Goal: Task Accomplishment & Management: Manage account settings

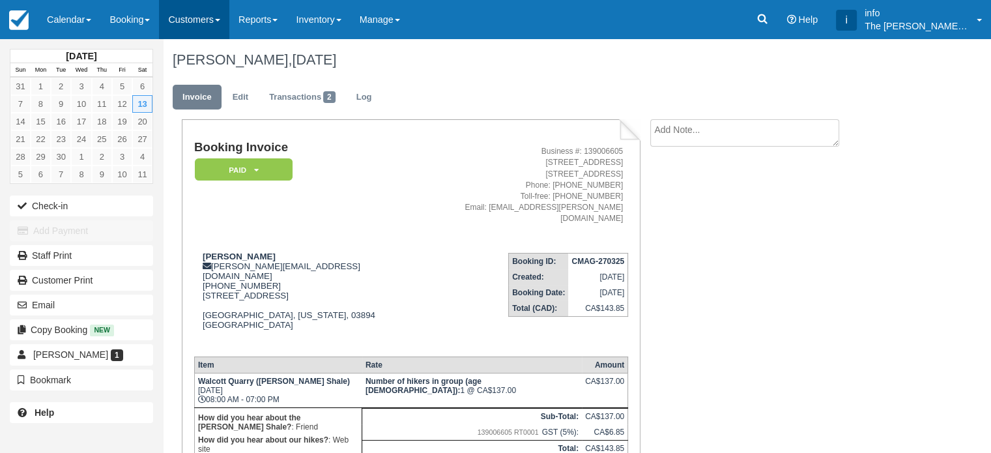
click at [193, 25] on link "Customers" at bounding box center [194, 19] width 70 height 39
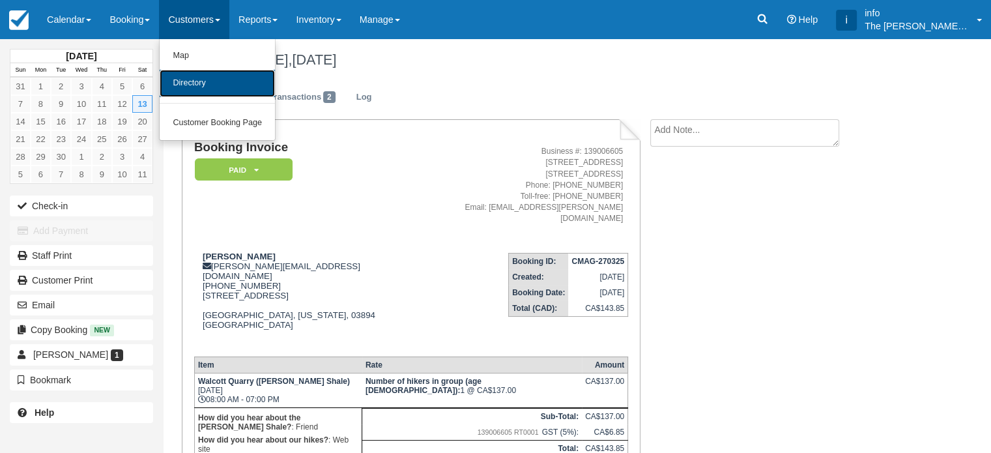
click at [225, 82] on link "Directory" at bounding box center [217, 83] width 115 height 27
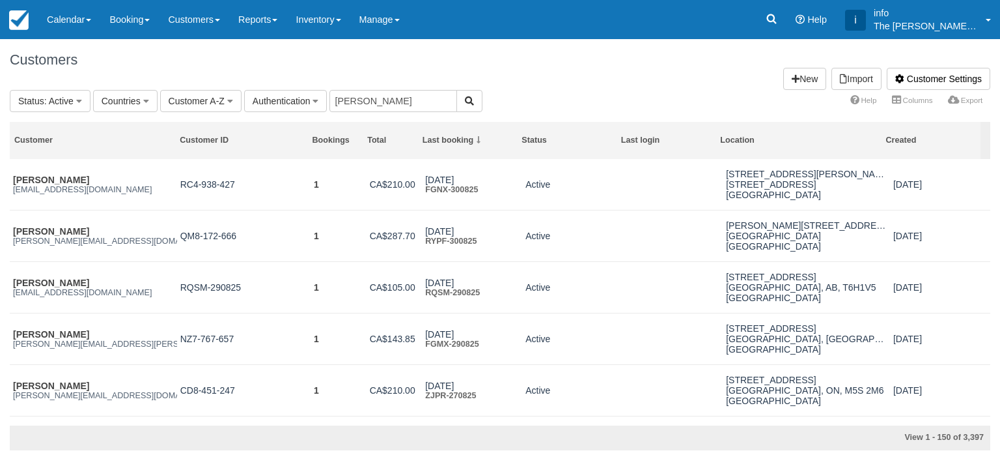
type input "peter zajonc"
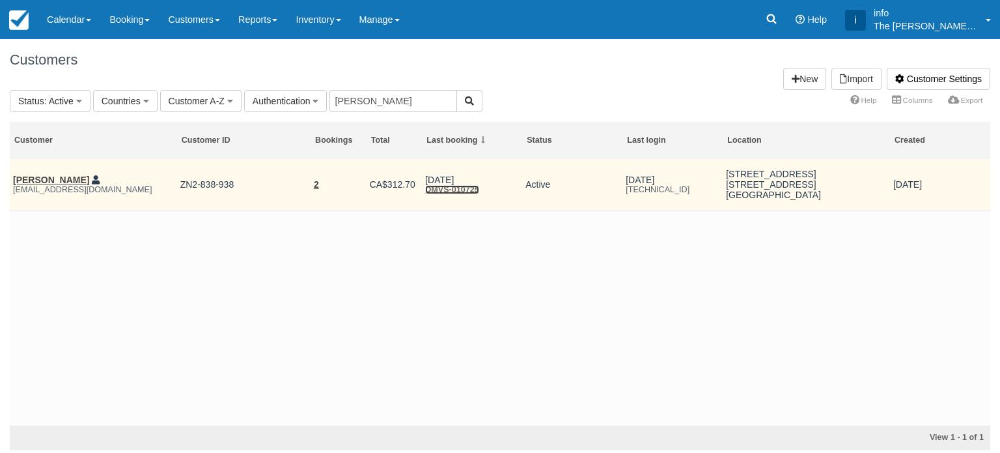
click at [457, 188] on link "DMVS-010725" at bounding box center [452, 189] width 54 height 9
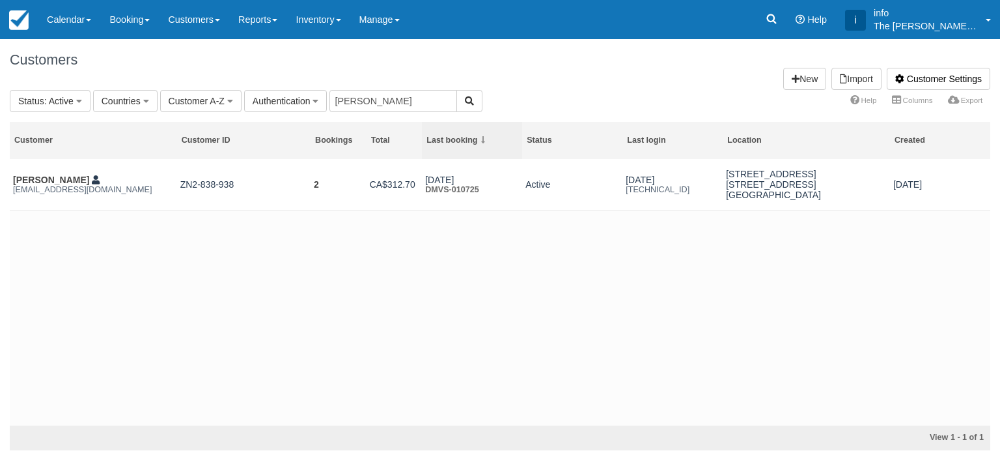
click at [470, 146] on th "Last booking" at bounding box center [472, 140] width 100 height 37
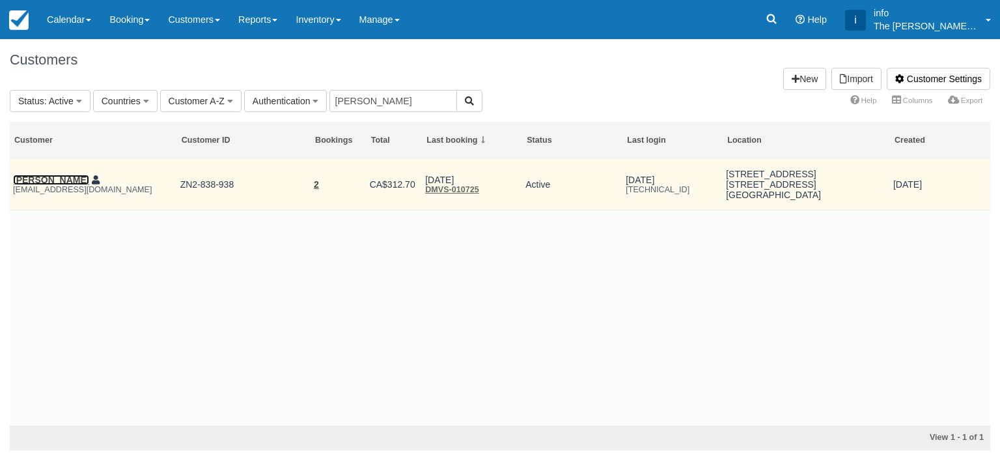
click at [51, 180] on link "[PERSON_NAME]" at bounding box center [51, 180] width 76 height 10
click at [319, 185] on link "2" at bounding box center [316, 184] width 5 height 10
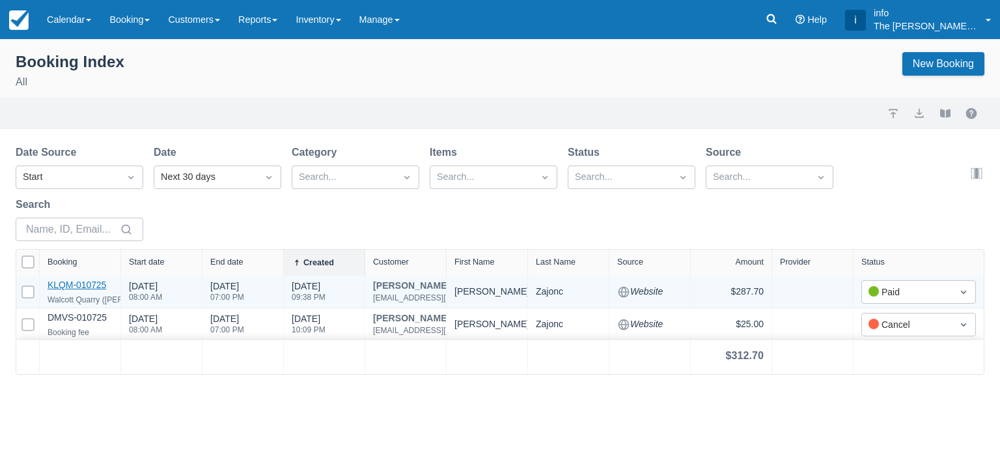
click at [92, 283] on link "KLQM-010725" at bounding box center [77, 284] width 59 height 10
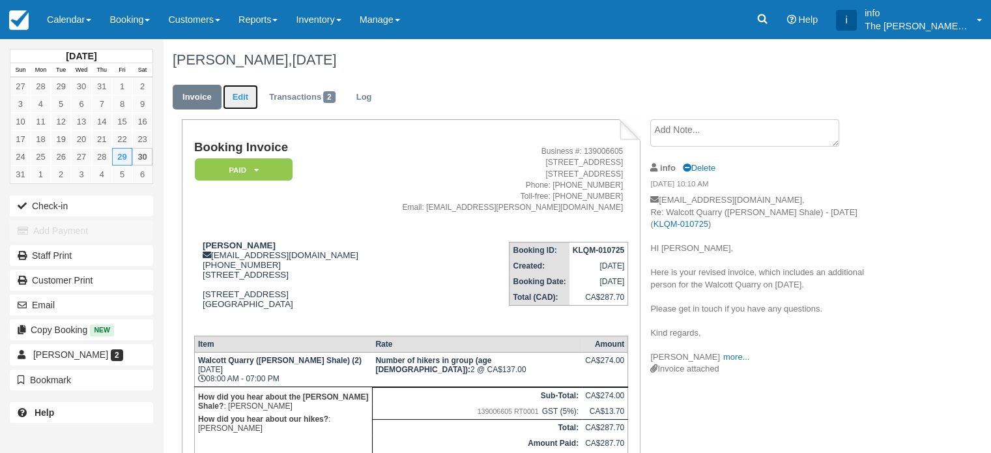
click at [246, 100] on link "Edit" at bounding box center [240, 97] width 35 height 25
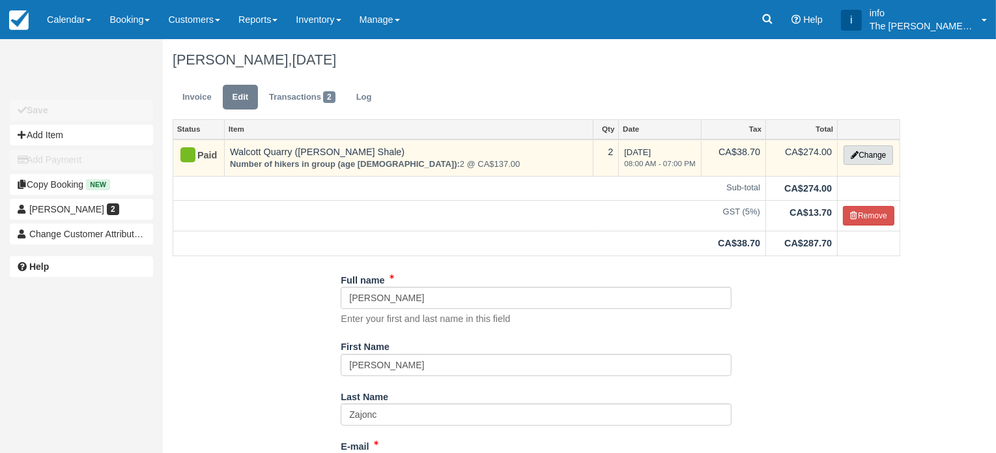
click at [870, 151] on button "Change" at bounding box center [869, 155] width 50 height 20
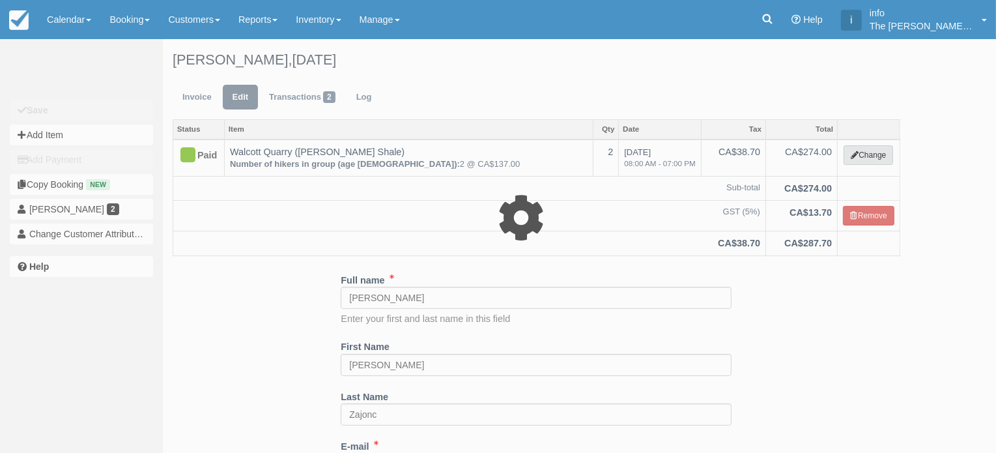
type input "274.00"
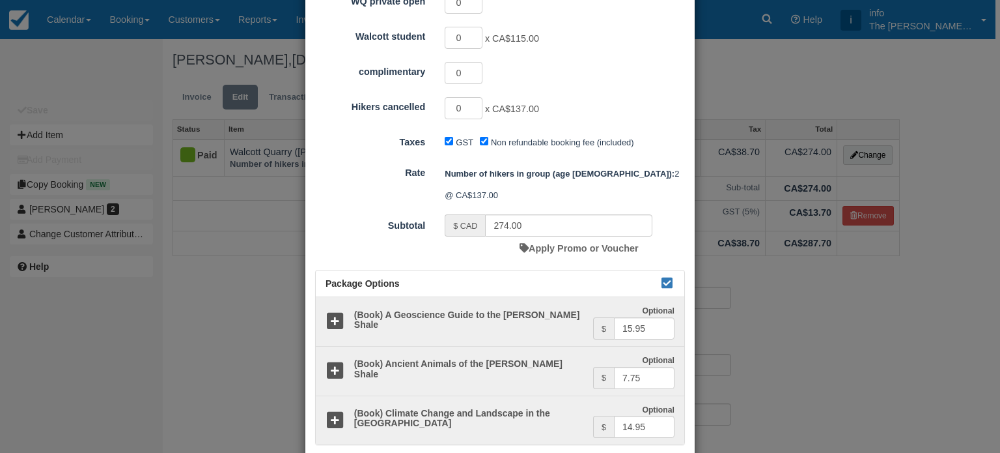
scroll to position [261, 0]
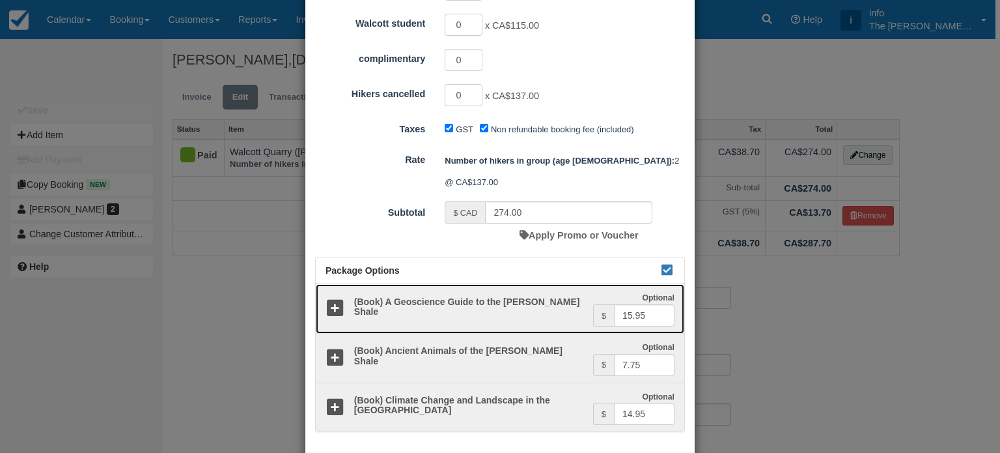
click at [332, 299] on icon at bounding box center [335, 308] width 19 height 19
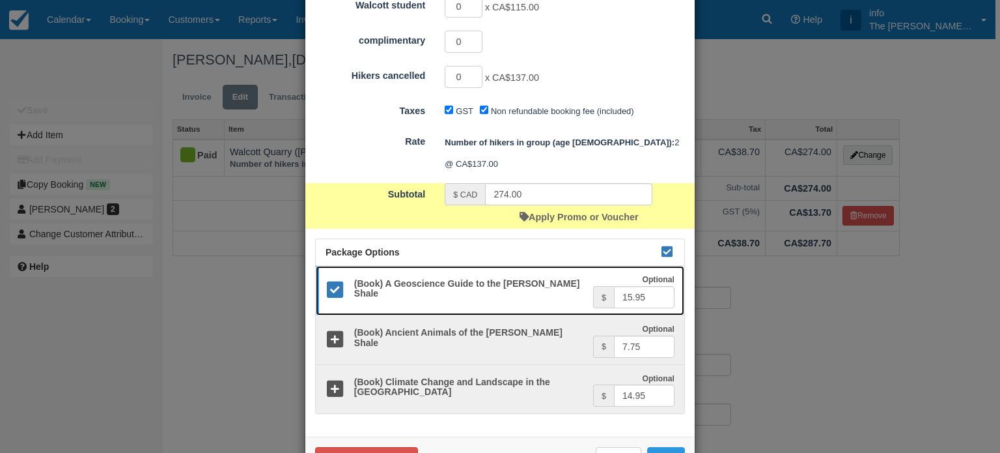
scroll to position [289, 0]
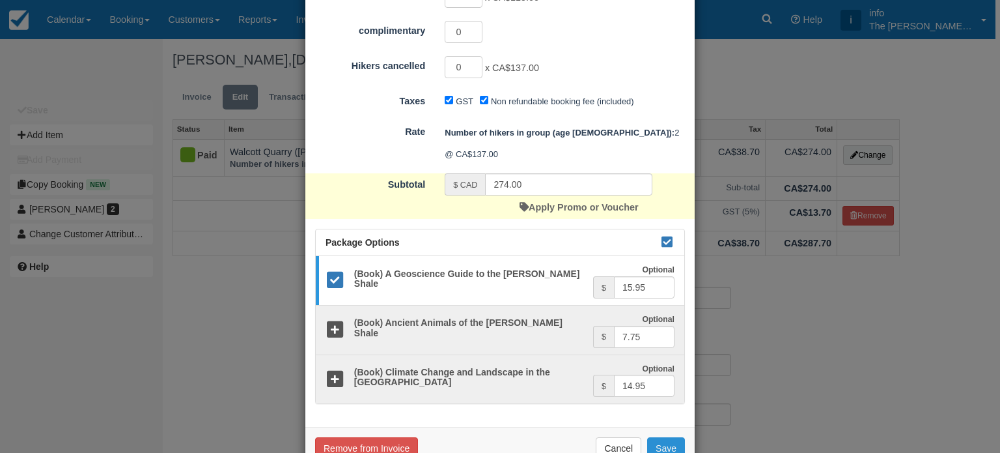
click at [676, 437] on button "Save" at bounding box center [666, 448] width 38 height 22
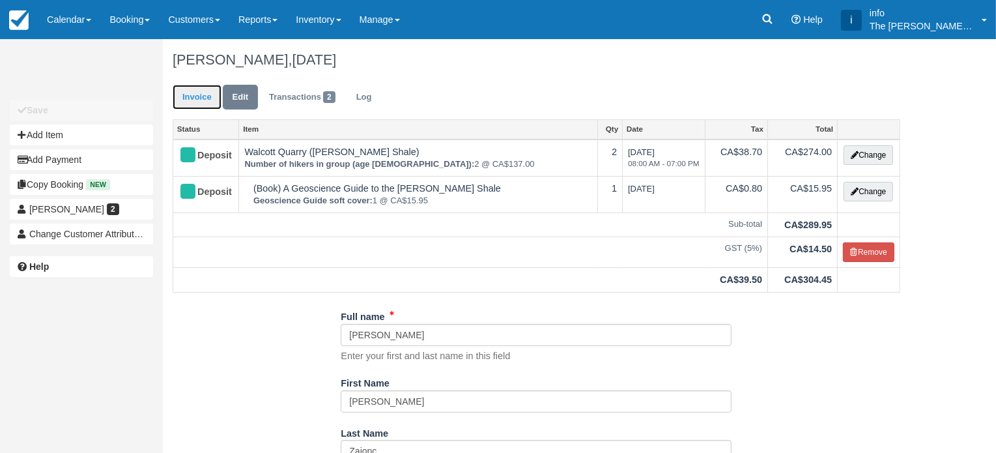
click at [203, 102] on link "Invoice" at bounding box center [197, 97] width 49 height 25
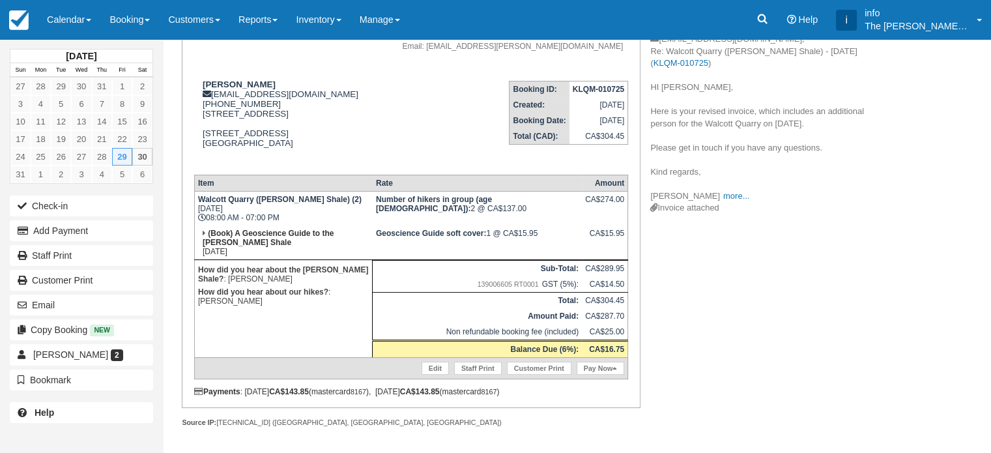
scroll to position [31, 0]
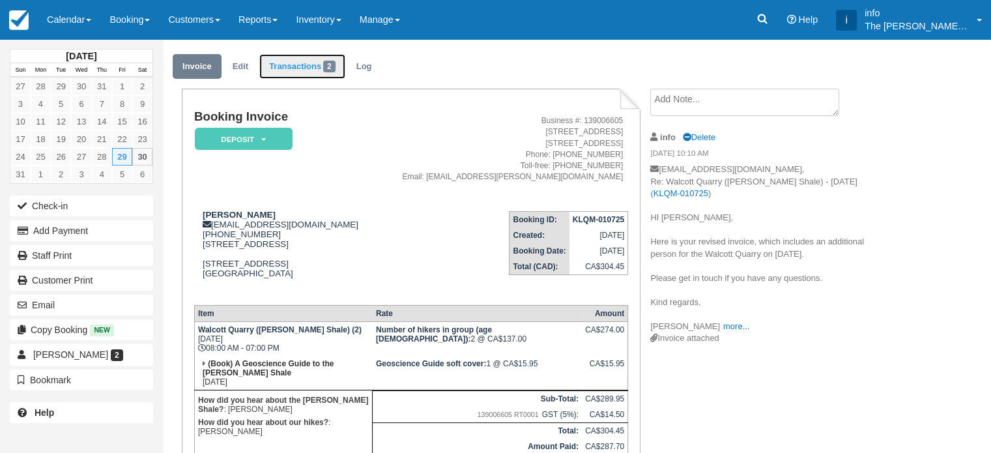
click at [292, 71] on link "Transactions 2" at bounding box center [302, 66] width 86 height 25
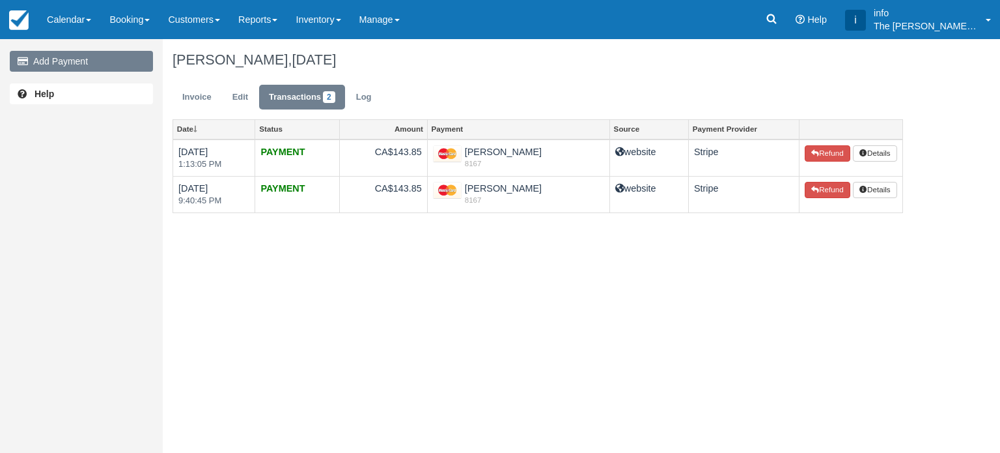
click at [38, 64] on link "Add Payment" at bounding box center [81, 61] width 143 height 21
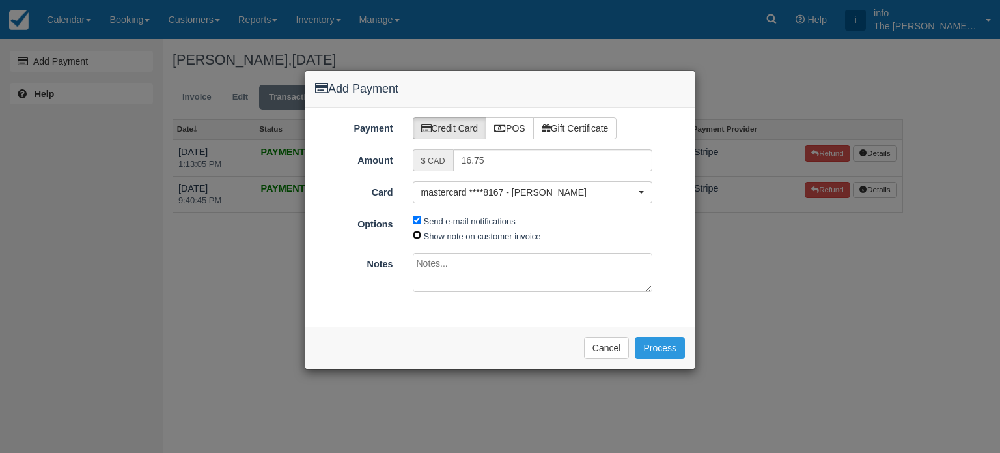
click at [415, 231] on input "Show note on customer invoice" at bounding box center [417, 235] width 8 height 8
checkbox input "true"
click at [673, 345] on button "Process" at bounding box center [660, 348] width 50 height 22
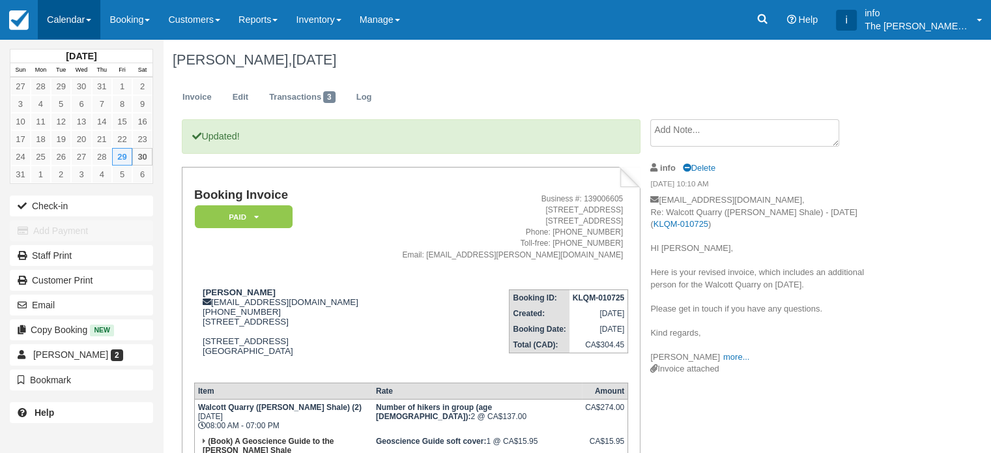
click at [85, 26] on link "Calendar" at bounding box center [69, 19] width 63 height 39
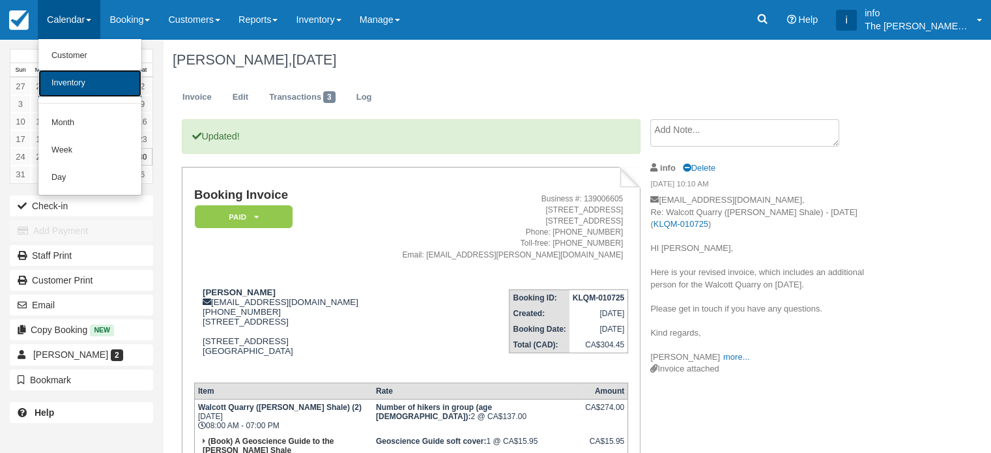
click at [81, 78] on link "Inventory" at bounding box center [89, 83] width 103 height 27
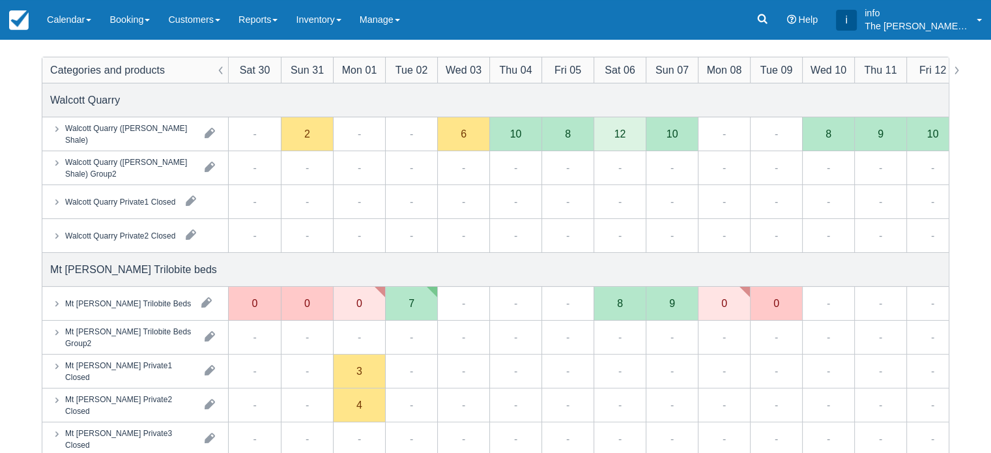
scroll to position [195, 0]
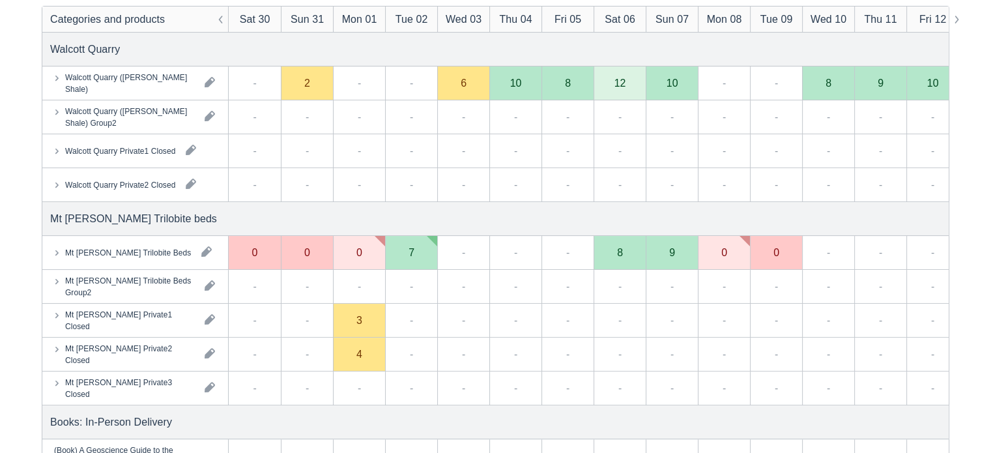
click at [145, 257] on div "Mt Stephen Trilobite Beds" at bounding box center [128, 252] width 126 height 12
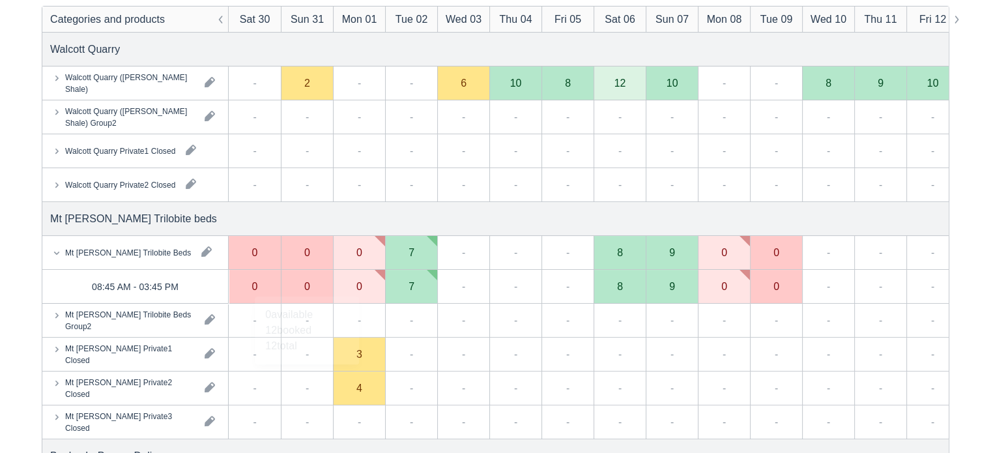
click at [301, 293] on div "0" at bounding box center [307, 287] width 52 height 34
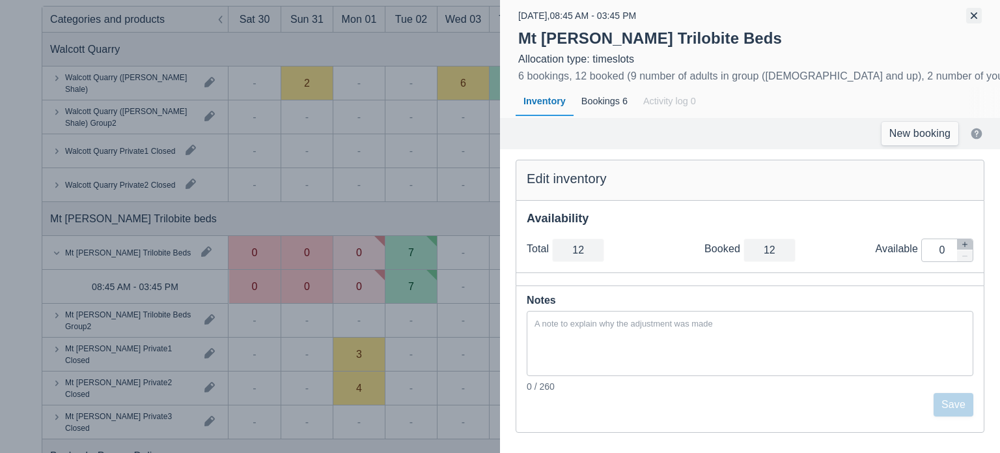
click at [976, 17] on button "button" at bounding box center [975, 16] width 16 height 16
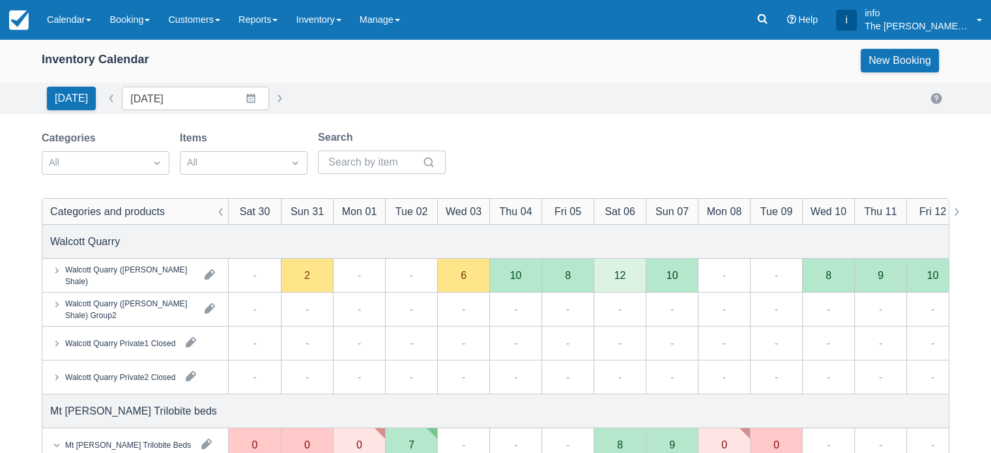
scroll to position [0, 0]
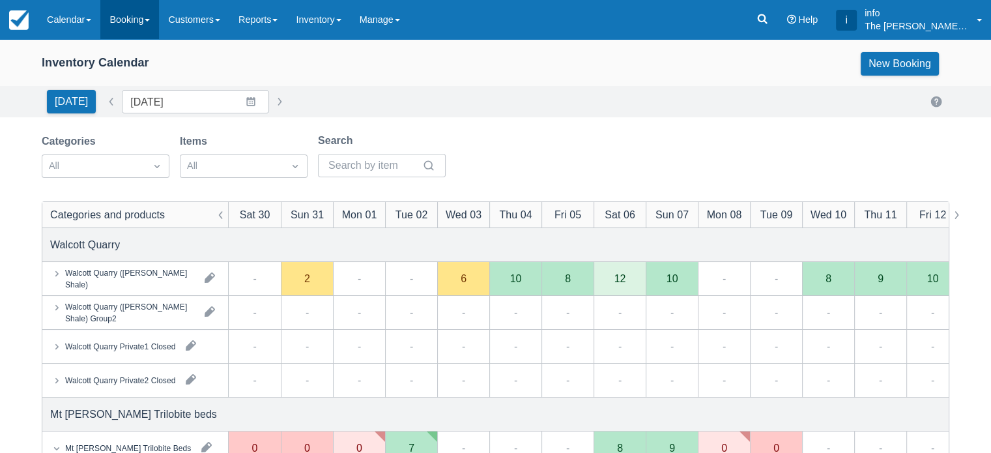
click at [119, 27] on link "Booking" at bounding box center [129, 19] width 59 height 39
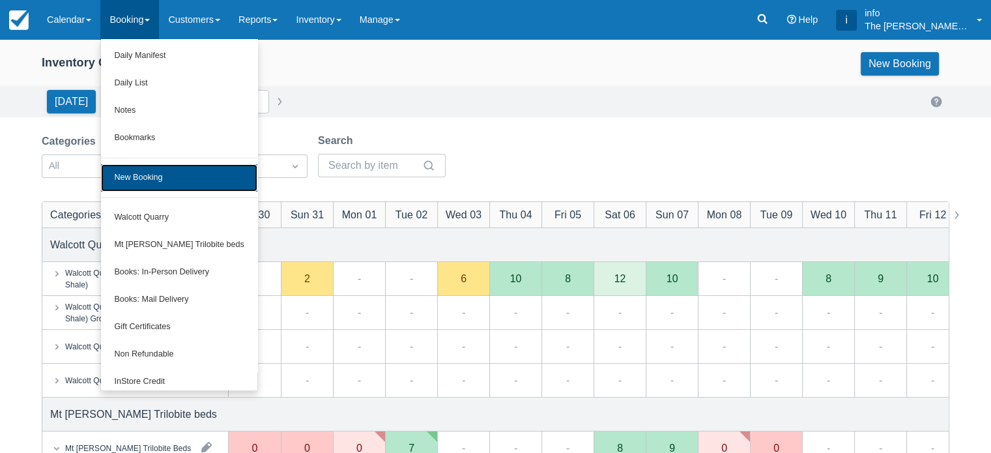
click at [162, 184] on link "New Booking" at bounding box center [179, 177] width 156 height 27
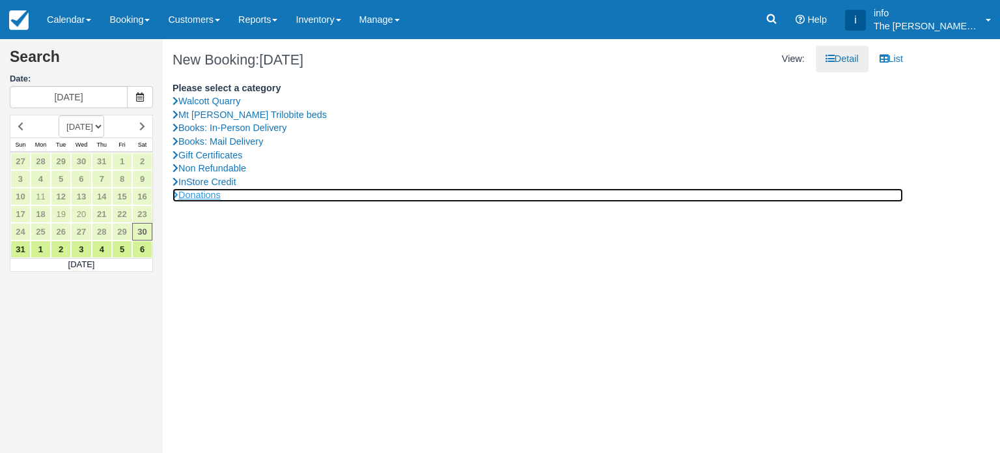
click at [218, 193] on link "Donations" at bounding box center [538, 195] width 731 height 14
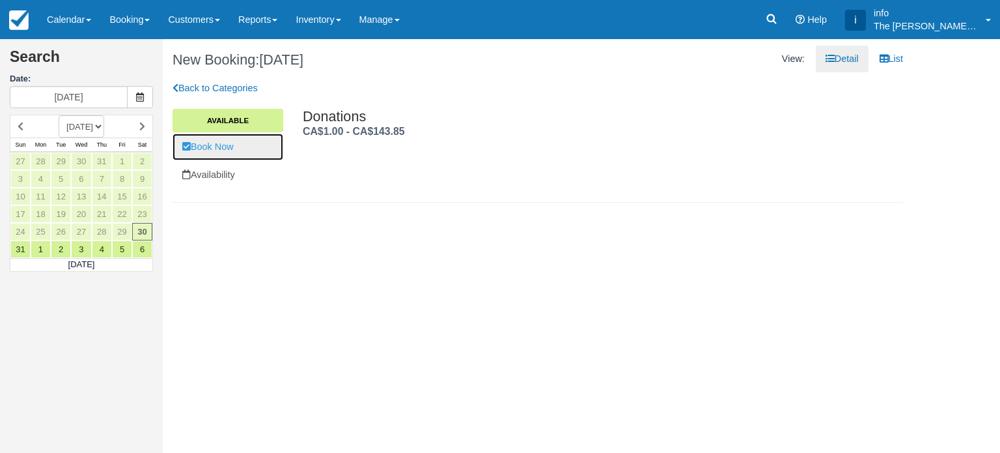
click at [233, 152] on link "Book Now" at bounding box center [228, 147] width 111 height 27
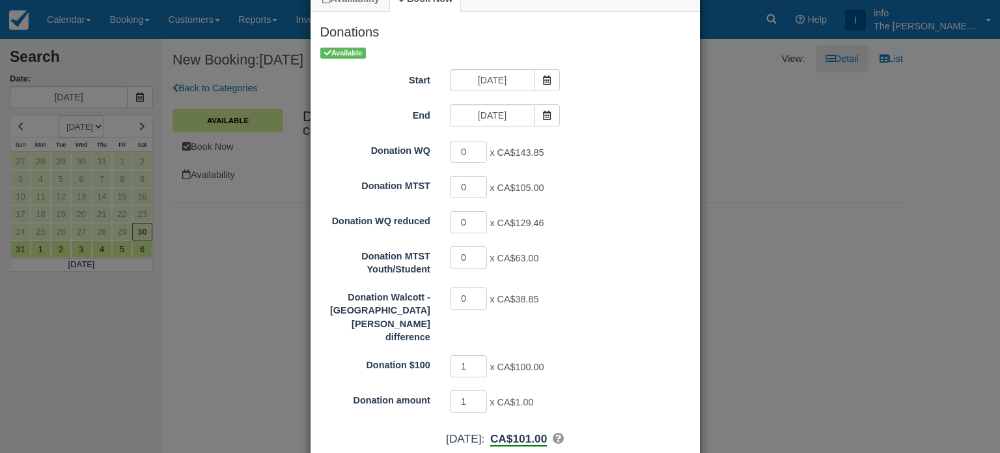
scroll to position [78, 0]
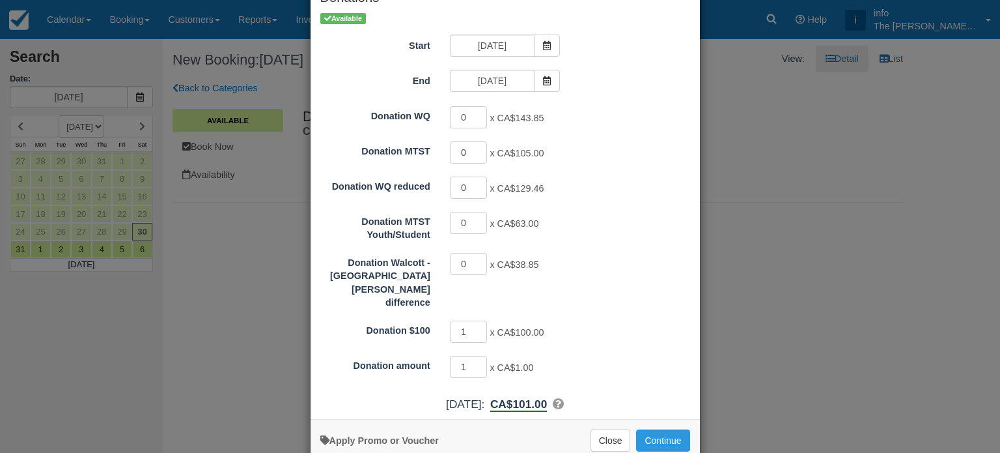
click at [490, 327] on span "x CA$100.00" at bounding box center [517, 332] width 54 height 10
click at [477, 320] on input "2" at bounding box center [469, 331] width 38 height 22
click at [477, 320] on input "3" at bounding box center [469, 331] width 38 height 22
click at [477, 320] on input "4" at bounding box center [469, 331] width 38 height 22
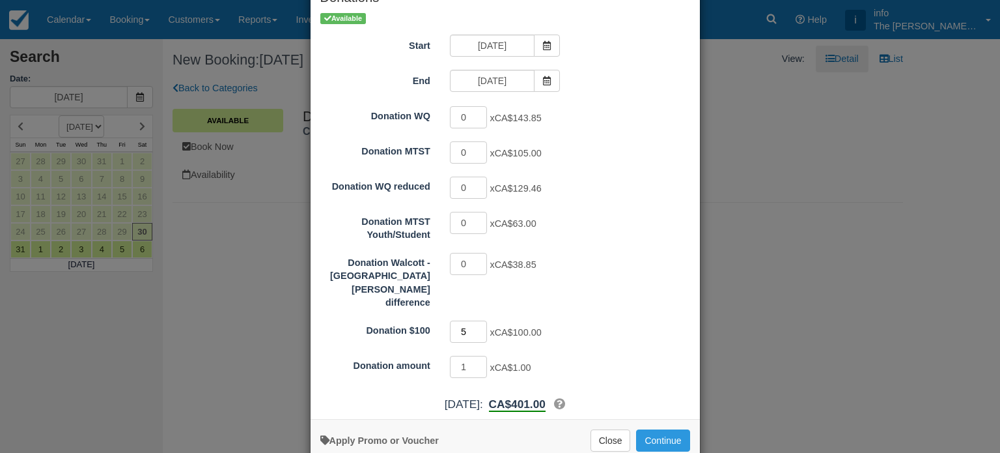
click at [477, 320] on input "5" at bounding box center [469, 331] width 38 height 22
click at [477, 320] on input "6" at bounding box center [469, 331] width 38 height 22
type input "7"
click at [477, 320] on input "7" at bounding box center [469, 331] width 38 height 22
click at [606, 429] on button "Close" at bounding box center [611, 440] width 40 height 22
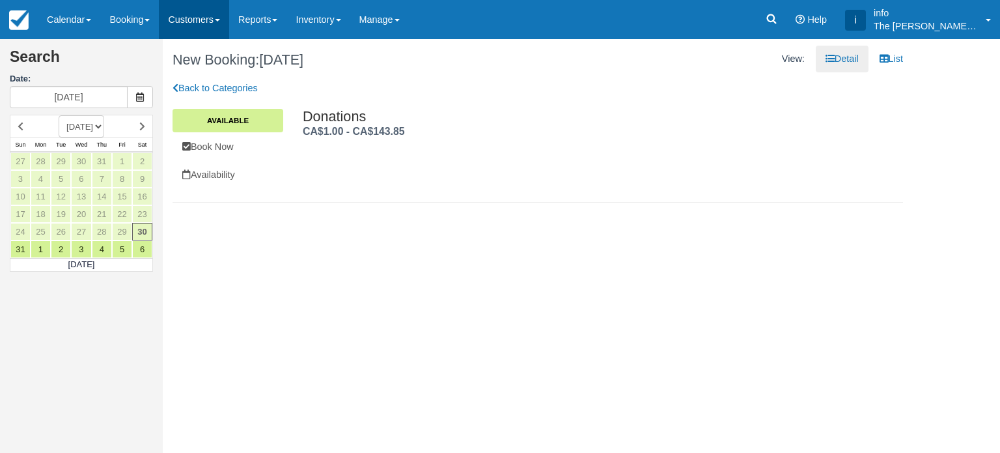
click at [194, 16] on link "Customers" at bounding box center [194, 19] width 70 height 39
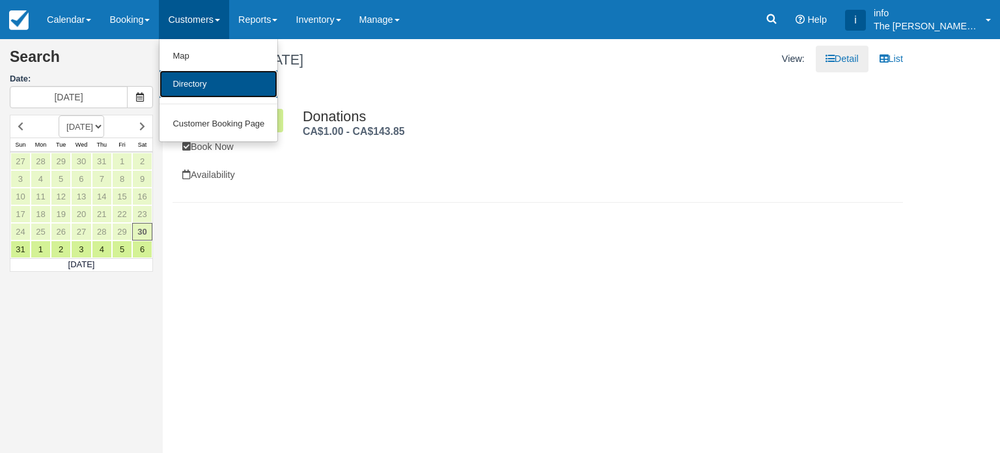
click at [228, 79] on link "Directory" at bounding box center [219, 84] width 118 height 28
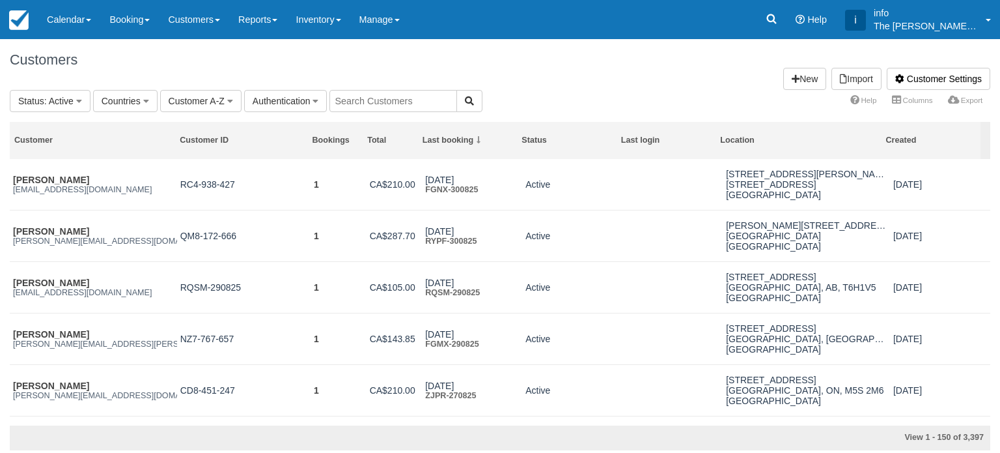
click at [362, 98] on input "text" at bounding box center [394, 101] width 128 height 22
type input "jessica barnes"
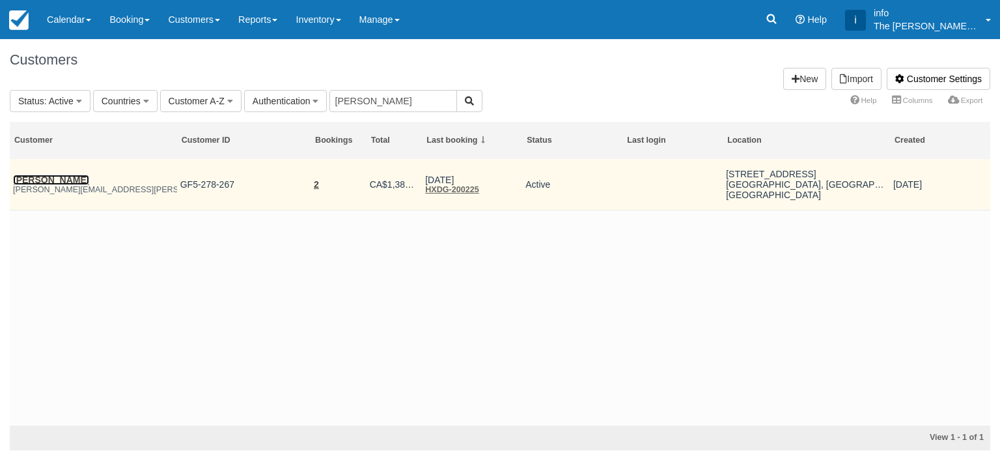
click at [53, 179] on link "Jessica Barnes" at bounding box center [51, 180] width 76 height 10
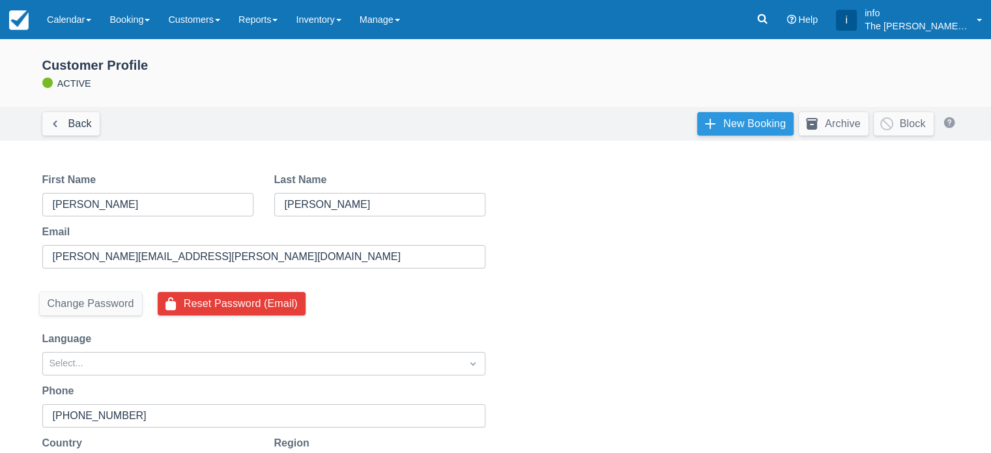
click at [716, 121] on link "New Booking" at bounding box center [745, 123] width 96 height 23
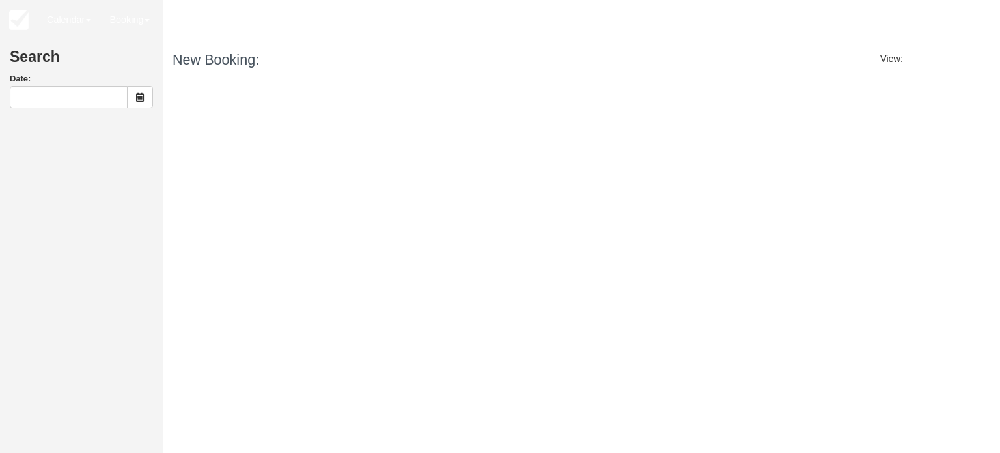
type input "[DATE]"
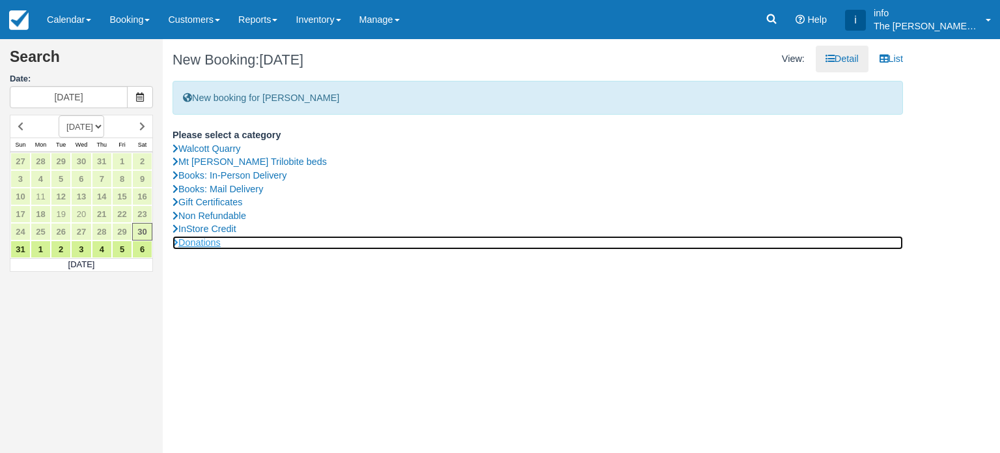
click at [214, 243] on link "Donations" at bounding box center [538, 243] width 731 height 14
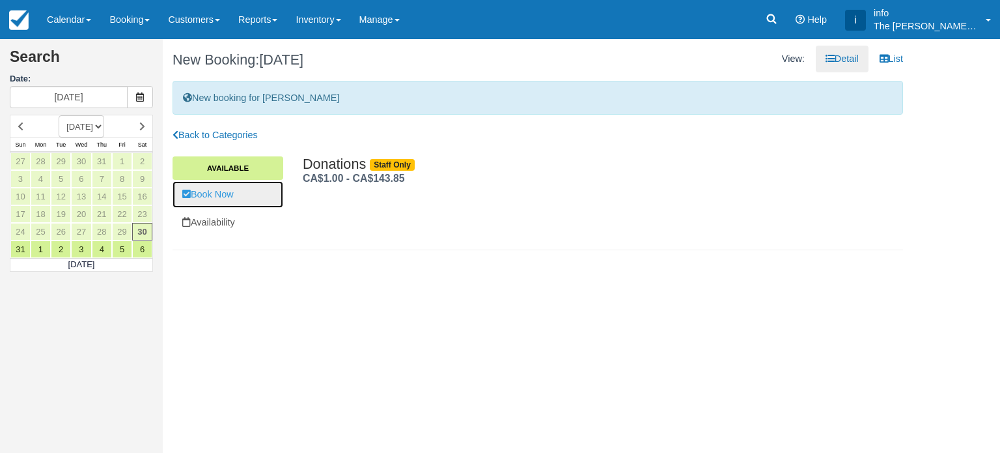
click at [223, 201] on link "Book Now" at bounding box center [228, 194] width 111 height 27
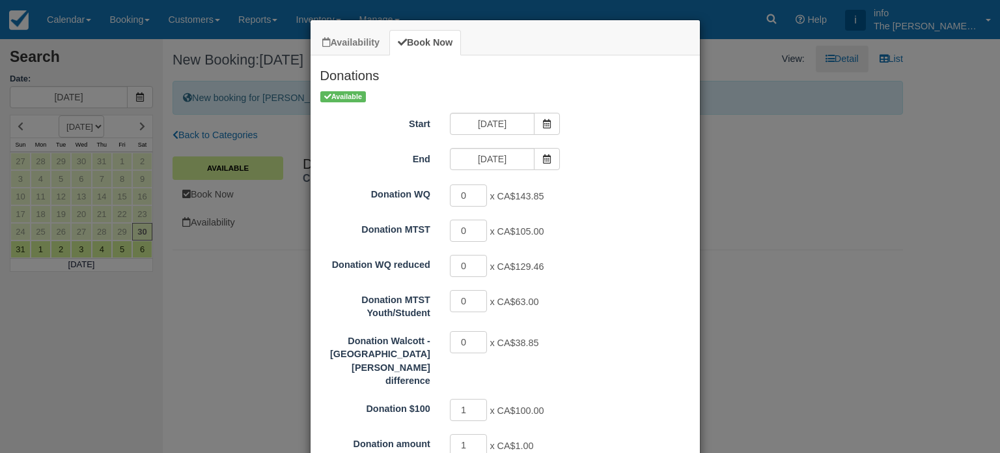
scroll to position [78, 0]
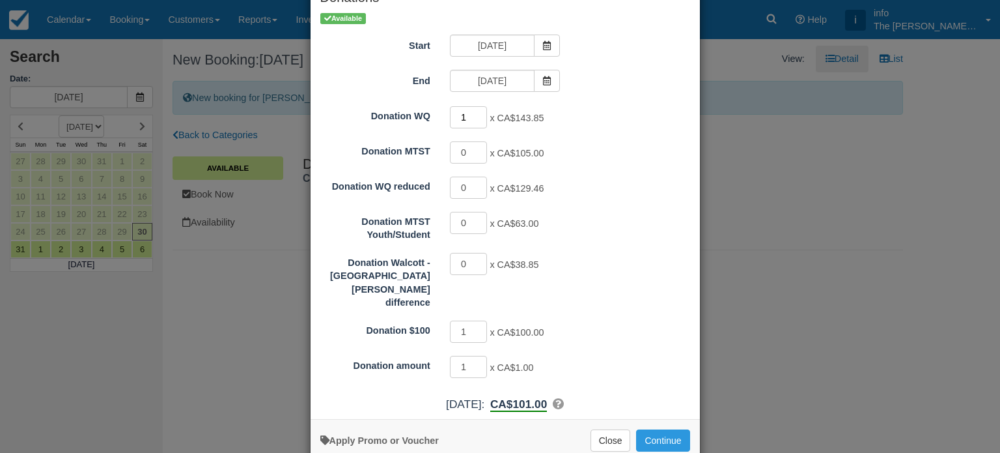
click at [476, 113] on input "1" at bounding box center [469, 117] width 38 height 22
click at [476, 113] on input "2" at bounding box center [469, 117] width 38 height 22
click at [476, 113] on input "3" at bounding box center [469, 117] width 38 height 22
click at [476, 113] on input "4" at bounding box center [469, 117] width 38 height 22
click at [476, 113] on input "5" at bounding box center [469, 117] width 38 height 22
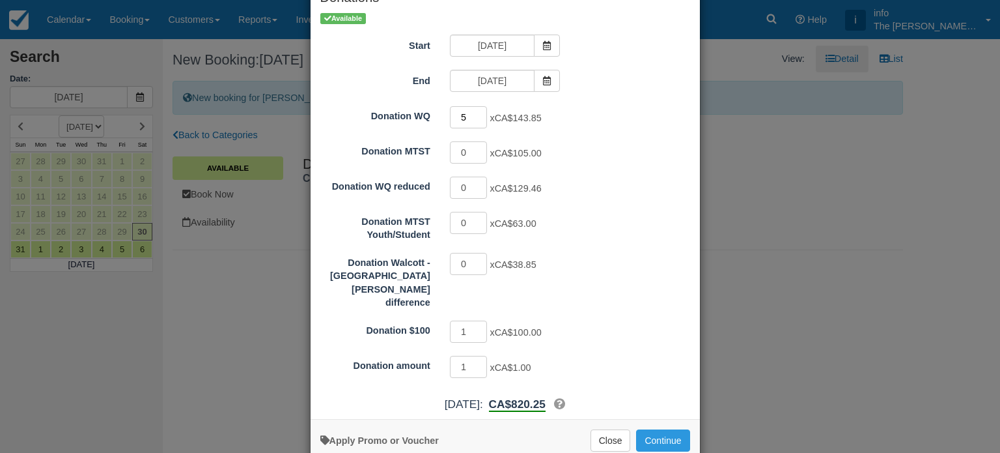
click at [477, 122] on input "5" at bounding box center [469, 117] width 38 height 22
type input "4"
click at [477, 116] on input "4" at bounding box center [469, 117] width 38 height 22
type input "1"
click at [478, 259] on input "1" at bounding box center [469, 264] width 38 height 22
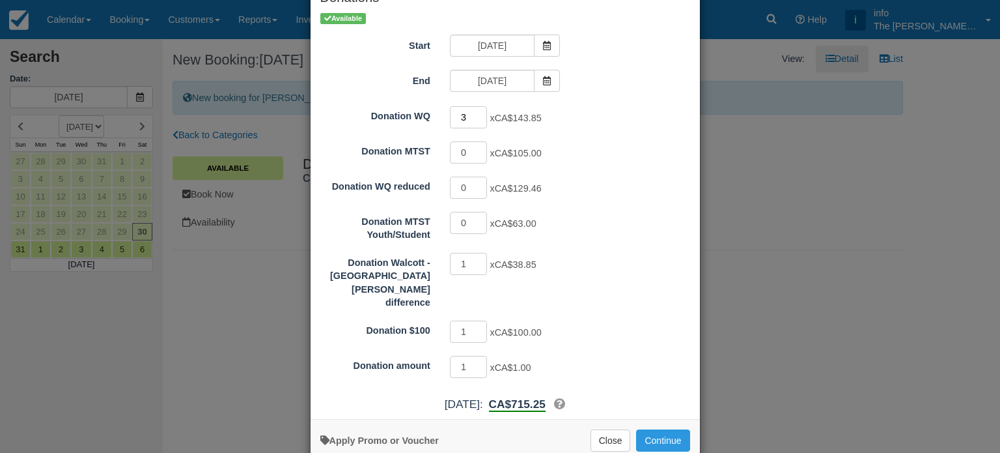
click at [477, 119] on input "3" at bounding box center [469, 117] width 38 height 22
click at [477, 119] on input "2" at bounding box center [469, 117] width 38 height 22
click at [477, 119] on input "1" at bounding box center [469, 117] width 38 height 22
type input "0"
click at [477, 119] on input "0" at bounding box center [469, 117] width 38 height 22
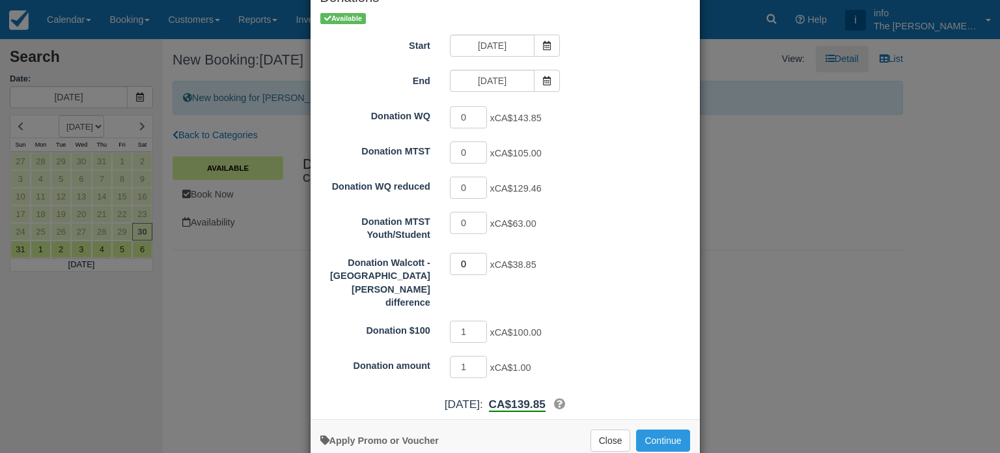
type input "0"
click at [478, 264] on input "0" at bounding box center [469, 264] width 38 height 22
click at [477, 320] on input "2" at bounding box center [469, 331] width 38 height 22
click at [477, 320] on input "3" at bounding box center [469, 331] width 38 height 22
click at [477, 320] on input "4" at bounding box center [469, 331] width 38 height 22
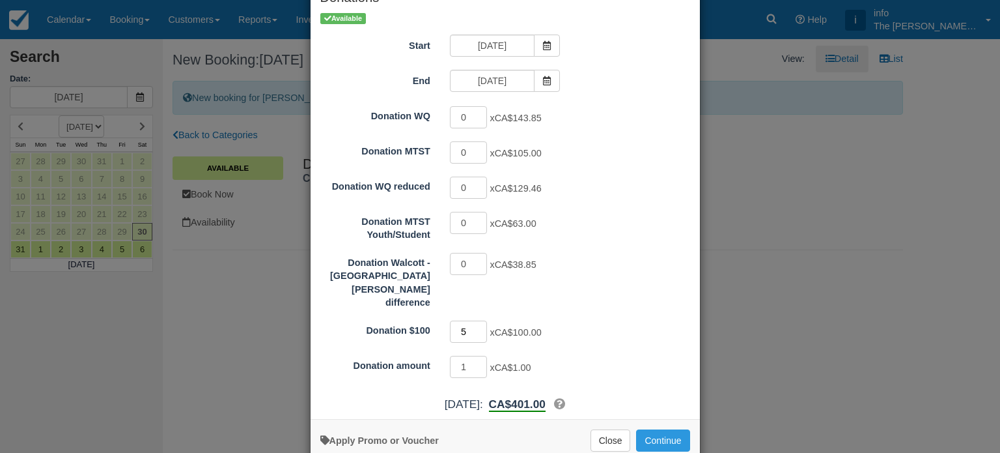
click at [477, 320] on input "5" at bounding box center [469, 331] width 38 height 22
click at [477, 320] on input "6" at bounding box center [469, 331] width 38 height 22
type input "7"
click at [477, 320] on input "7" at bounding box center [469, 331] width 38 height 22
click at [475, 356] on input "2" at bounding box center [469, 367] width 38 height 22
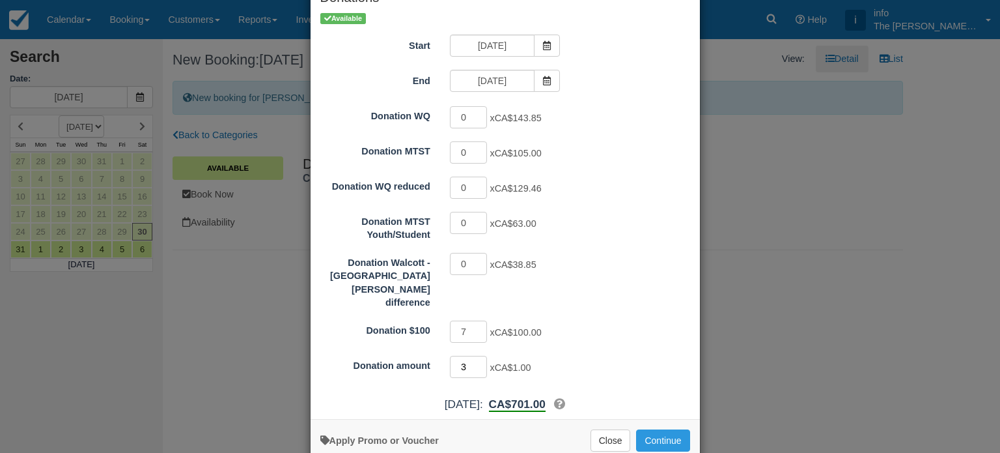
click at [475, 356] on input "3" at bounding box center [469, 367] width 38 height 22
click at [475, 356] on input "4" at bounding box center [469, 367] width 38 height 22
click at [475, 356] on input "5" at bounding box center [469, 367] width 38 height 22
click at [475, 356] on input "6" at bounding box center [469, 367] width 38 height 22
click at [475, 356] on input "7" at bounding box center [469, 367] width 38 height 22
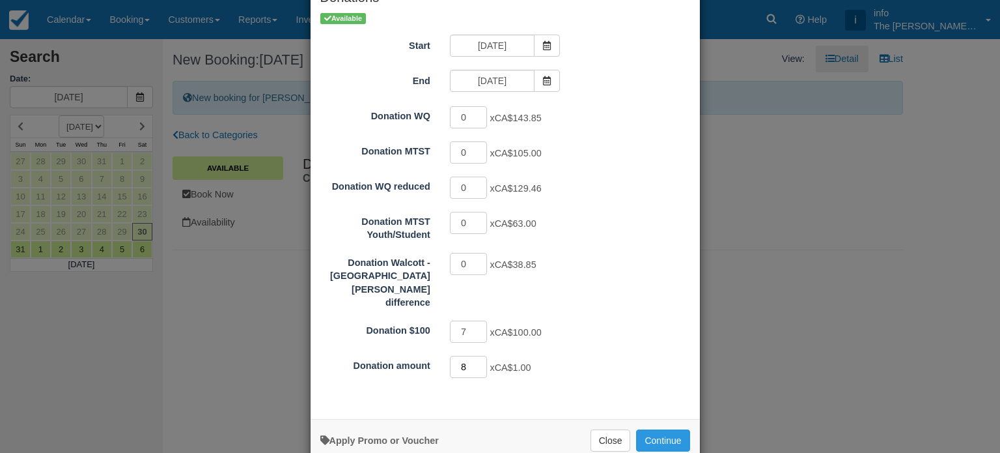
click at [475, 356] on input "8" at bounding box center [469, 367] width 38 height 22
click at [475, 356] on input "9" at bounding box center [469, 367] width 38 height 22
click at [475, 356] on input "10" at bounding box center [469, 367] width 38 height 22
click at [475, 356] on input "11" at bounding box center [469, 367] width 38 height 22
click at [475, 356] on input "12" at bounding box center [469, 367] width 38 height 22
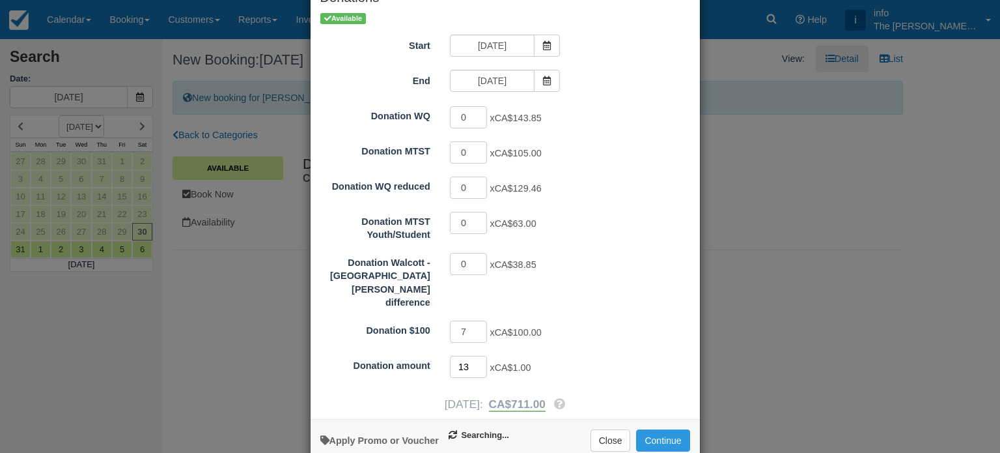
click at [475, 356] on input "13" at bounding box center [469, 367] width 38 height 22
click at [475, 356] on input "14" at bounding box center [469, 367] width 38 height 22
click at [475, 356] on input "15" at bounding box center [469, 367] width 38 height 22
click at [475, 356] on input "16" at bounding box center [469, 367] width 38 height 22
click at [475, 356] on input "17" at bounding box center [469, 367] width 38 height 22
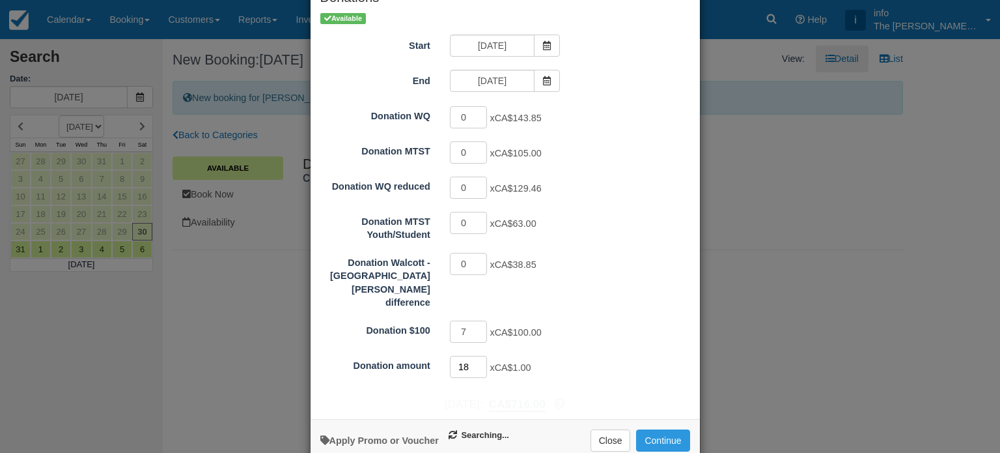
click at [475, 356] on input "18" at bounding box center [469, 367] width 38 height 22
click at [475, 356] on input "19" at bounding box center [469, 367] width 38 height 22
type input "20"
click at [475, 356] on input "20" at bounding box center [469, 367] width 38 height 22
click at [658, 429] on button "Continue" at bounding box center [662, 440] width 53 height 22
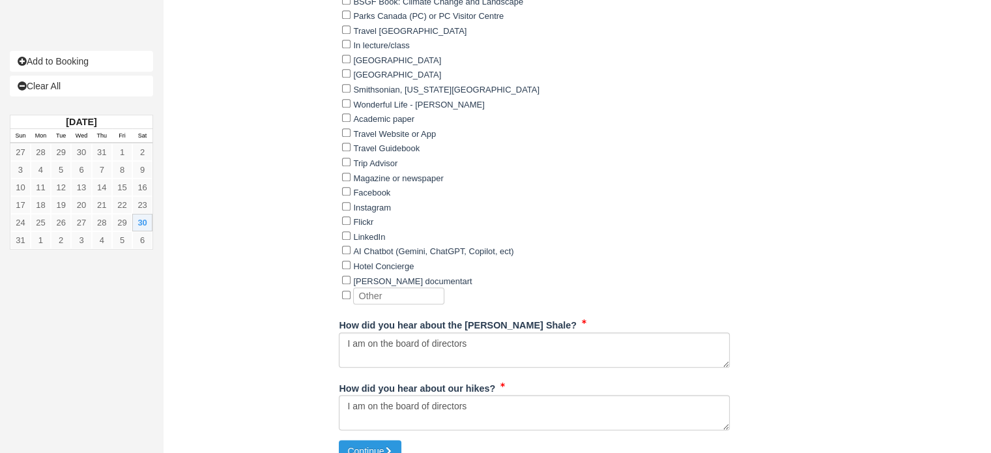
scroll to position [1443, 0]
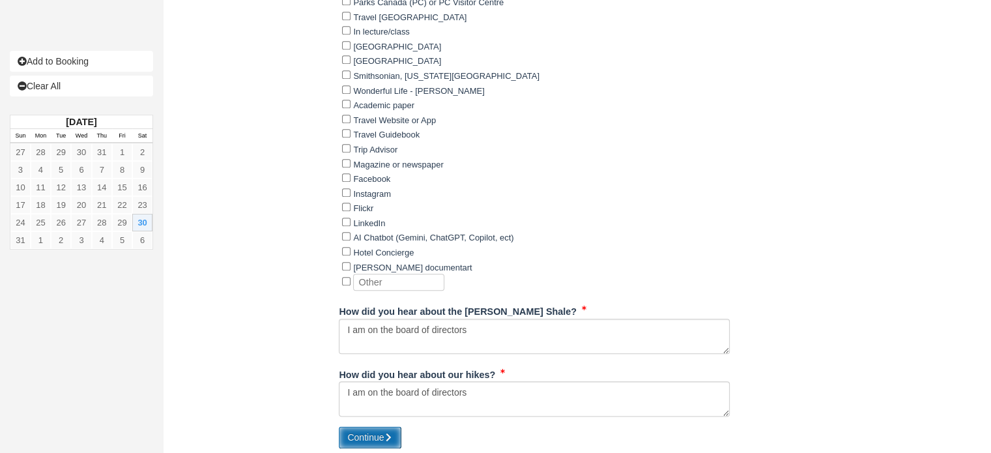
click at [375, 432] on button "Continue" at bounding box center [370, 437] width 63 height 22
type input "[PHONE_NUMBER]"
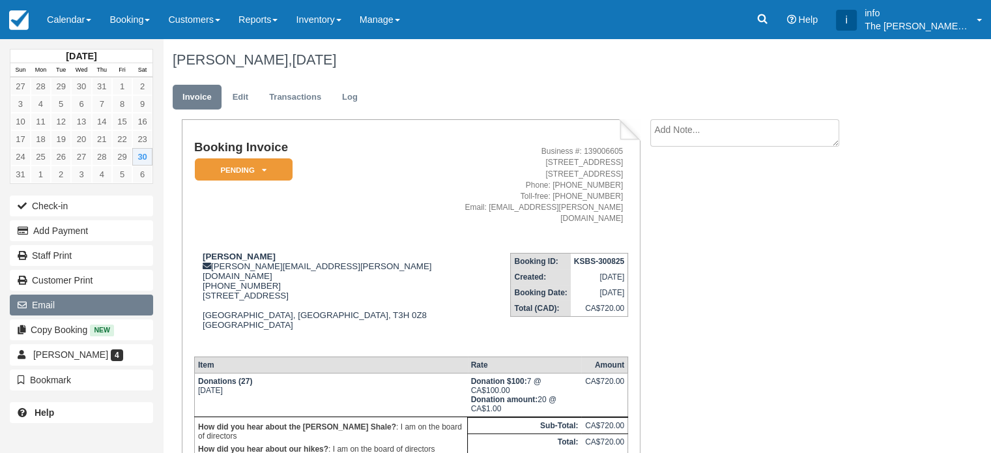
click at [52, 304] on button "Email" at bounding box center [81, 304] width 143 height 21
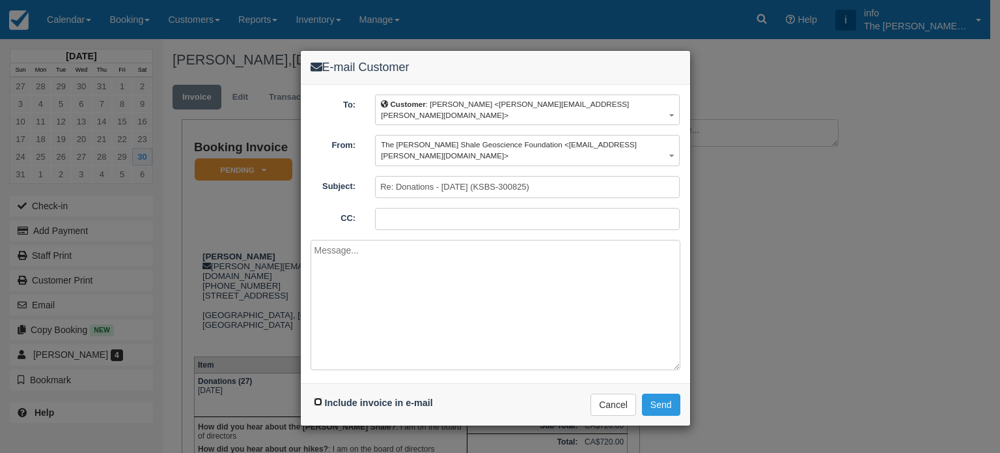
click at [320, 397] on input "Include invoice in e-mail" at bounding box center [318, 401] width 8 height 8
checkbox input "true"
click at [333, 264] on textarea at bounding box center [496, 305] width 370 height 130
click at [551, 253] on textarea "Hi Jessica, As requested, here is your invoice for a 720$ donation." at bounding box center [496, 305] width 370 height 130
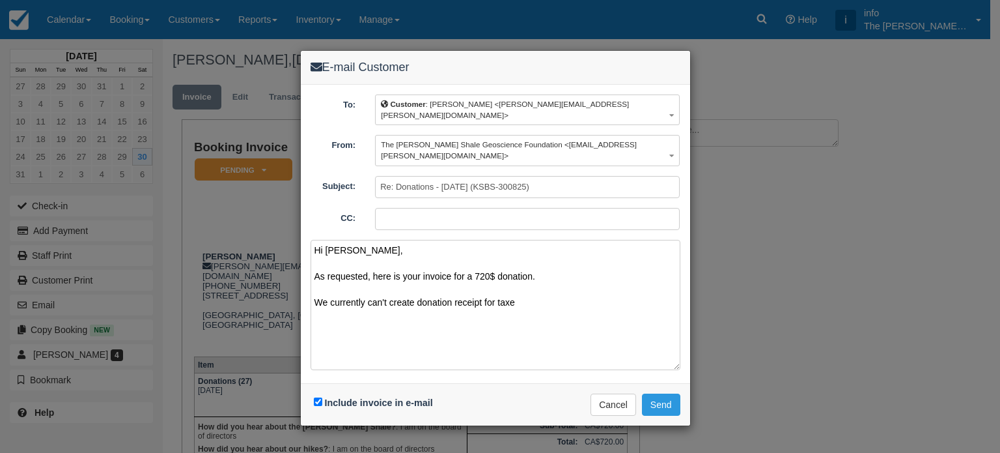
click at [440, 282] on textarea "Hi Jessica, As requested, here is your invoice for a 720$ donation. We currentl…" at bounding box center [496, 305] width 370 height 130
click at [479, 277] on textarea "Hi Jessica, As requested, here is your invoice for a 720$ donation. We currentl…" at bounding box center [496, 305] width 370 height 130
click at [426, 274] on textarea "Hi Jessica, As requested, here is your invoice for a 720$ donation. We currentl…" at bounding box center [496, 305] width 370 height 130
click at [421, 279] on textarea "Hi Jessica, As requested, here is your invoice for a 720$ donation. We currentl…" at bounding box center [496, 305] width 370 height 130
click at [550, 278] on textarea "Hi Jessica, As requested, here is your invoice for a 720$ donation. We currentl…" at bounding box center [496, 305] width 370 height 130
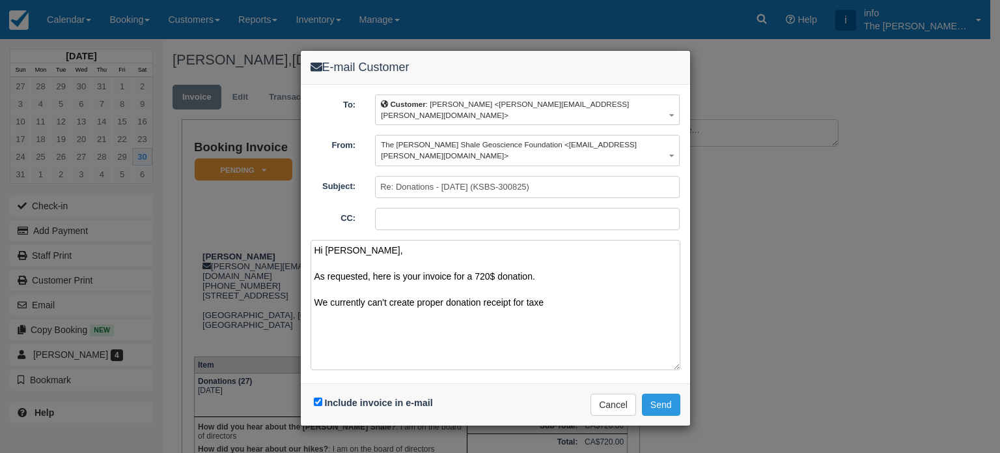
click at [534, 278] on textarea "Hi Jessica, As requested, here is your invoice for a 720$ donation. We currentl…" at bounding box center [496, 305] width 370 height 130
click at [565, 286] on textarea "Hi Jessica, As requested, here is your invoice for a 720$ donation. We currentl…" at bounding box center [496, 305] width 370 height 130
click at [575, 309] on textarea "Hi Jessica, As requested, here is your invoice for a 720$ donation. We currentl…" at bounding box center [496, 305] width 370 height 130
click at [569, 280] on textarea "Hi Jessica, As requested, here is your invoice for a 720$ donation. We currentl…" at bounding box center [496, 305] width 370 height 130
click at [396, 294] on textarea "Hi Jessica, As requested, here is your invoice for a 720$ donation. We currentl…" at bounding box center [496, 305] width 370 height 130
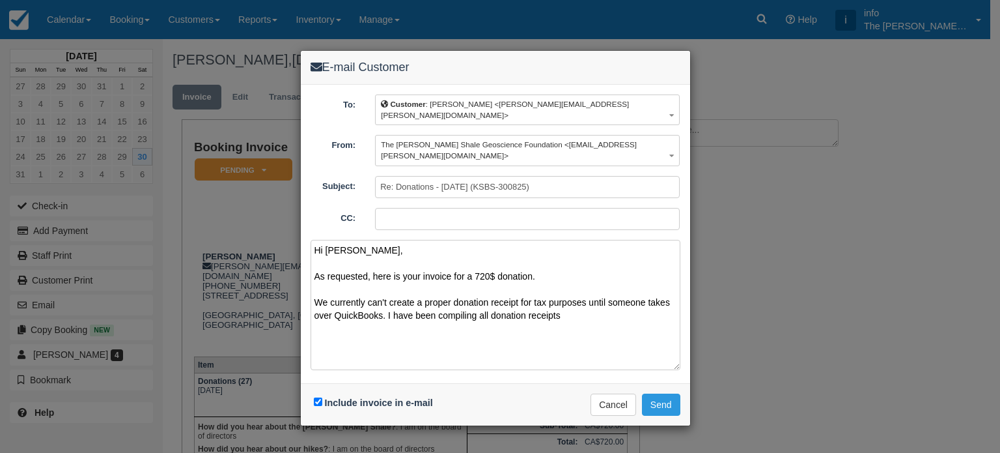
click at [502, 295] on textarea "Hi Jessica, As requested, here is your invoice for a 720$ donation. We currentl…" at bounding box center [496, 305] width 370 height 130
click at [583, 294] on textarea "Hi Jessica, As requested, here is your invoice for a 720$ donation. We currentl…" at bounding box center [496, 305] width 370 height 130
click at [584, 315] on textarea "Hi Jessica, As requested, here is your invoice for a 720$ donation. We currentl…" at bounding box center [496, 305] width 370 height 130
click at [430, 333] on textarea "Hi Jessica, As requested, here is your invoice for a 720$ donation. We currentl…" at bounding box center [496, 305] width 370 height 130
click at [423, 252] on textarea "Hi Jessica, As requested, here is your invoice for a 720$ donation. We currentl…" at bounding box center [496, 305] width 370 height 130
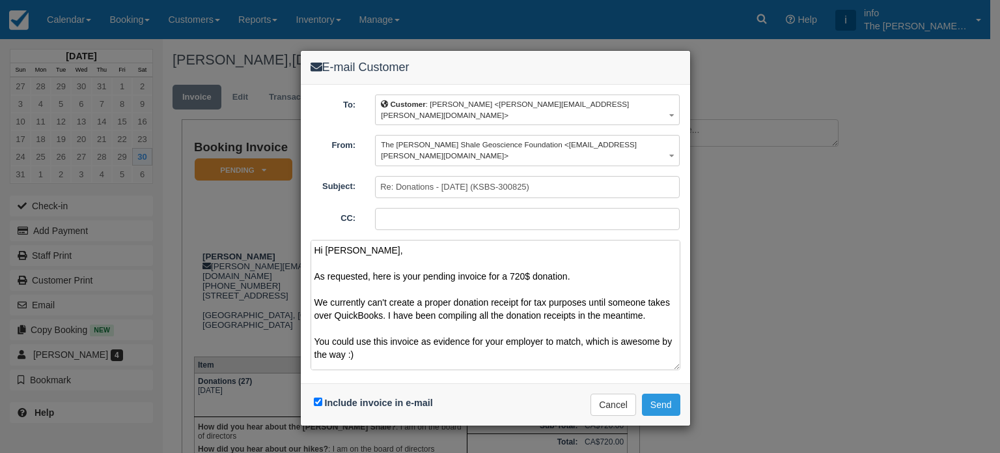
scroll to position [46, 0]
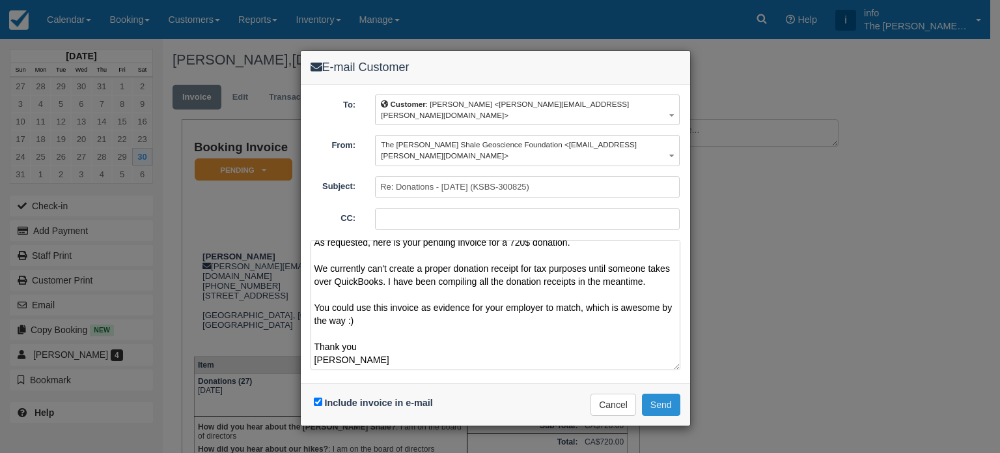
type textarea "Hi Jessica, As requested, here is your pending invoice for a 720$ donation. We …"
click at [662, 393] on button "Send" at bounding box center [661, 404] width 38 height 22
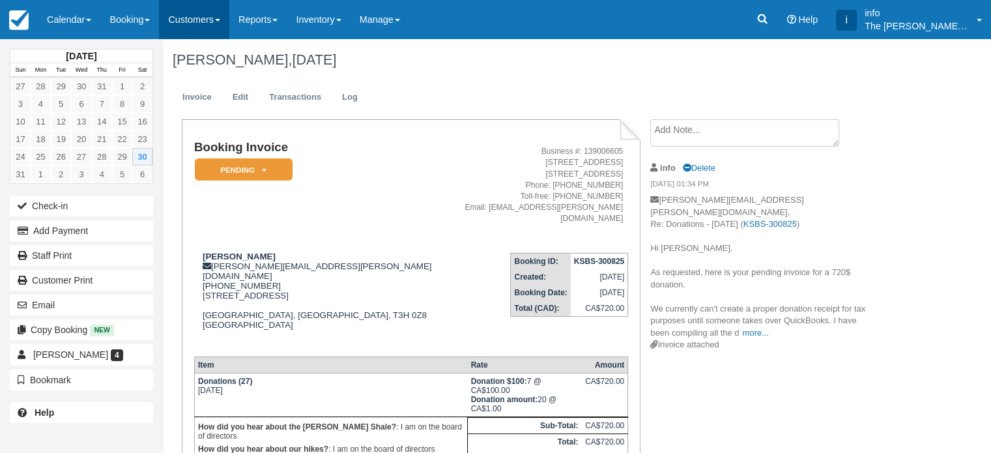
click at [222, 24] on link "Customers" at bounding box center [194, 19] width 70 height 39
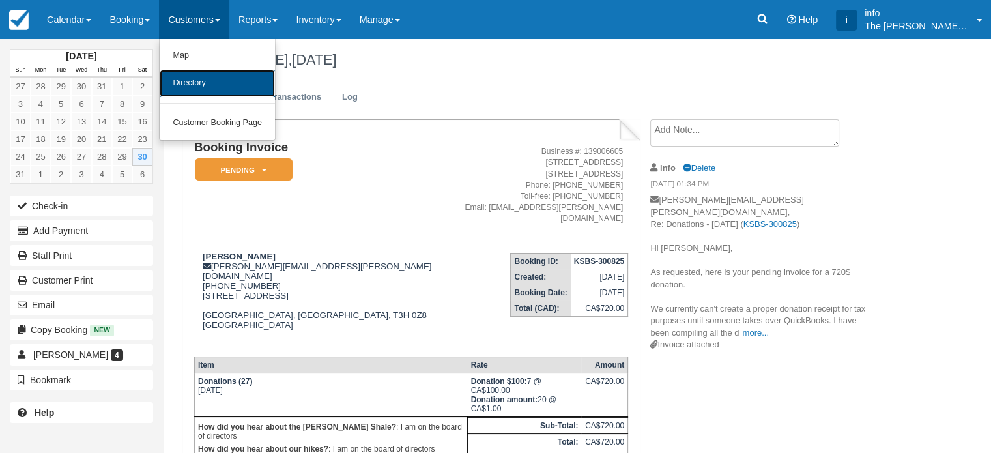
click at [223, 77] on link "Directory" at bounding box center [217, 83] width 115 height 27
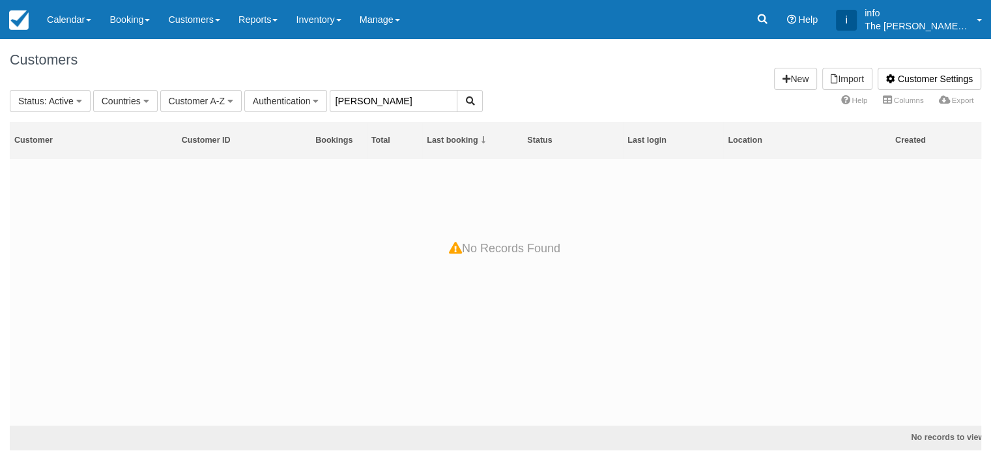
click at [407, 101] on input "fraser karen" at bounding box center [394, 101] width 128 height 22
drag, startPoint x: 404, startPoint y: 102, endPoint x: 388, endPoint y: 102, distance: 15.6
click at [388, 102] on input "fraser karen" at bounding box center [394, 101] width 128 height 22
drag, startPoint x: 360, startPoint y: 97, endPoint x: 333, endPoint y: 102, distance: 26.6
click at [333, 102] on input "fraser karen" at bounding box center [394, 101] width 128 height 22
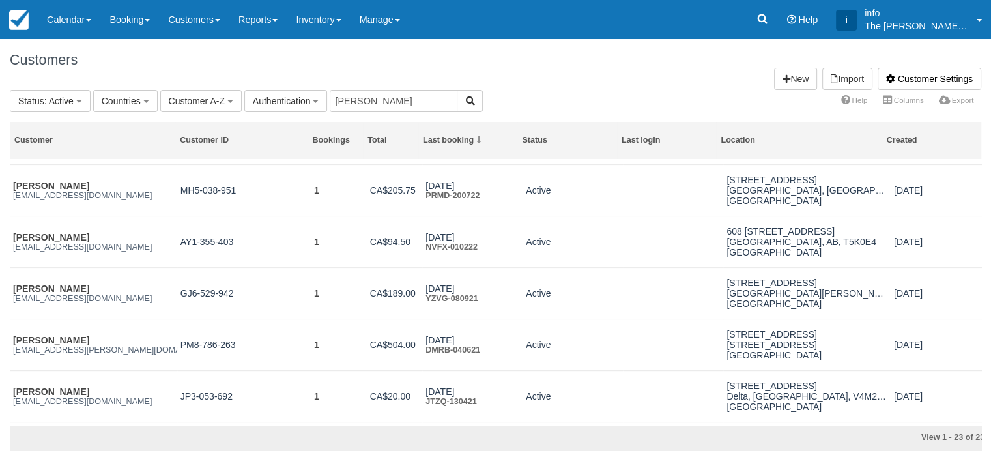
scroll to position [197, 0]
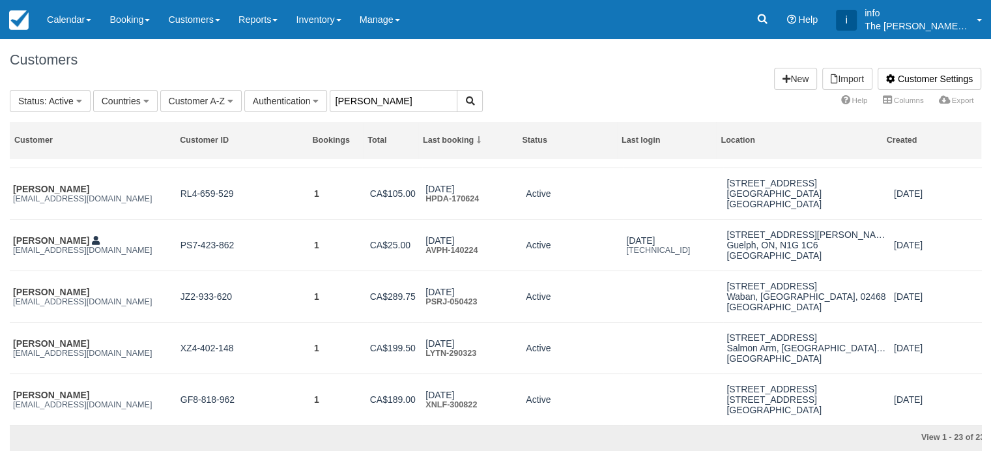
click at [367, 97] on input "karen" at bounding box center [394, 101] width 128 height 22
type input "karen fraser"
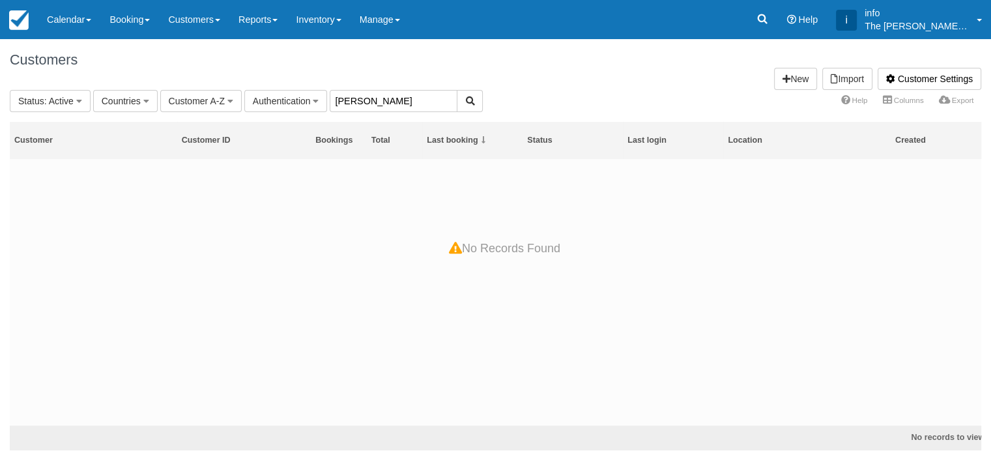
drag, startPoint x: 386, startPoint y: 94, endPoint x: 330, endPoint y: 94, distance: 56.0
click at [330, 94] on input "karen fraser" at bounding box center [394, 101] width 128 height 22
click at [122, 0] on html "Menu Calendar Customer Inventory Month Week Day Booking Daily Manifest Daily Li…" at bounding box center [495, 226] width 991 height 453
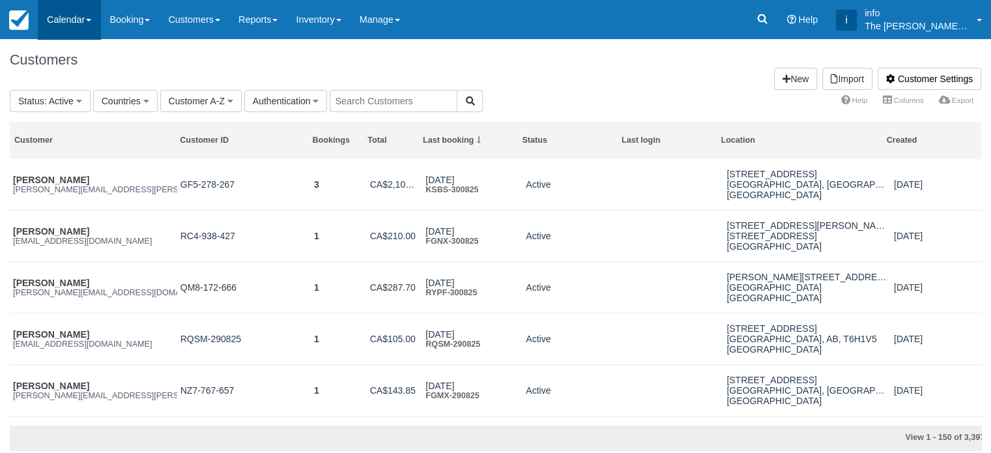
click at [78, 20] on link "Calendar" at bounding box center [69, 19] width 63 height 39
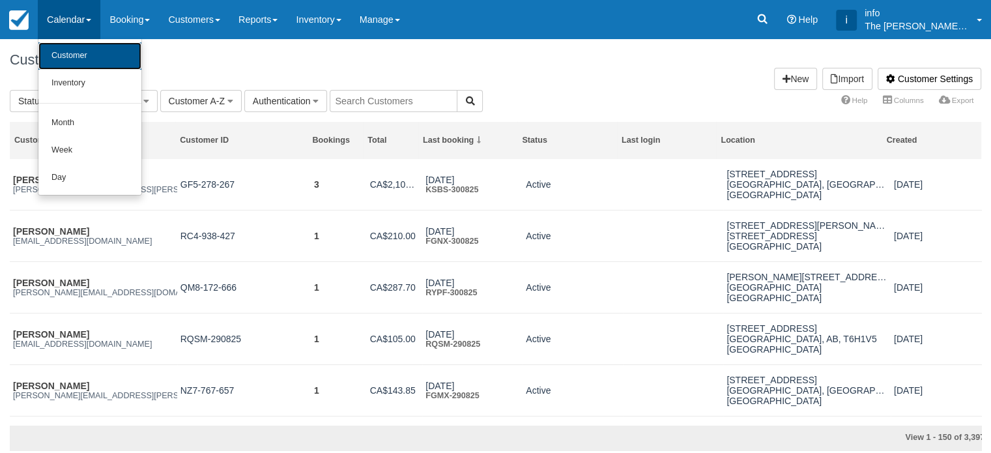
click at [72, 63] on link "Customer" at bounding box center [89, 55] width 103 height 27
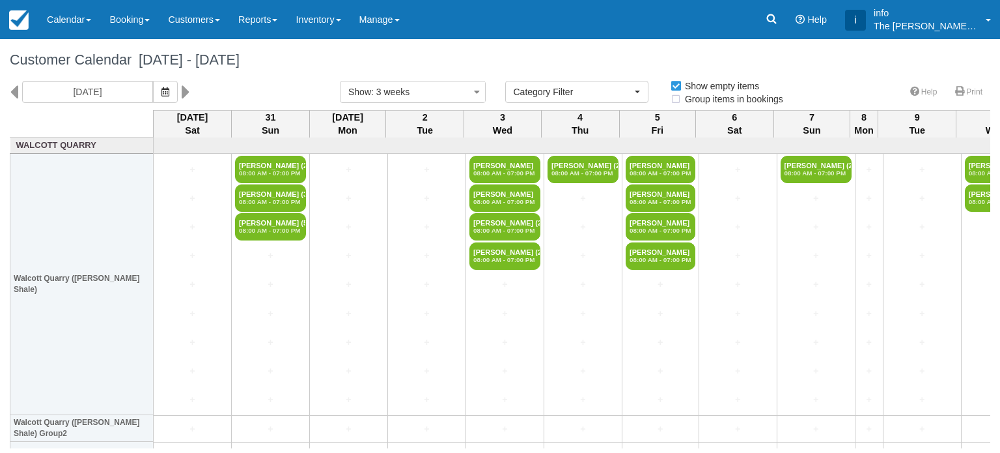
select select
click at [12, 91] on icon at bounding box center [14, 92] width 8 height 22
type input "[DATE]"
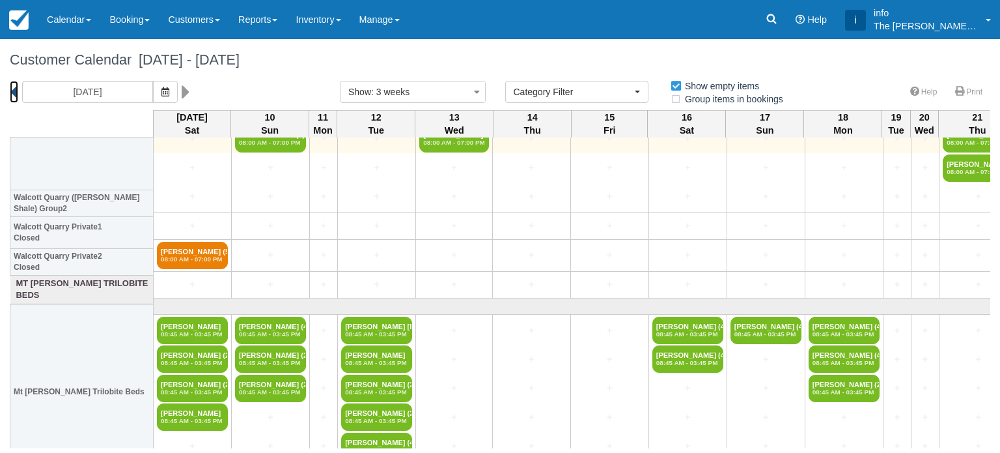
scroll to position [195, 0]
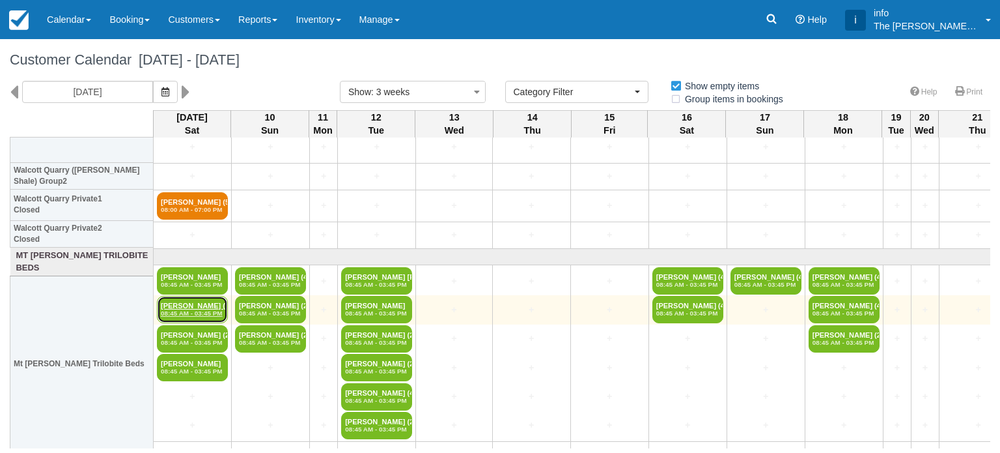
click at [181, 309] on em "08:45 AM - 03:45 PM" at bounding box center [192, 313] width 63 height 8
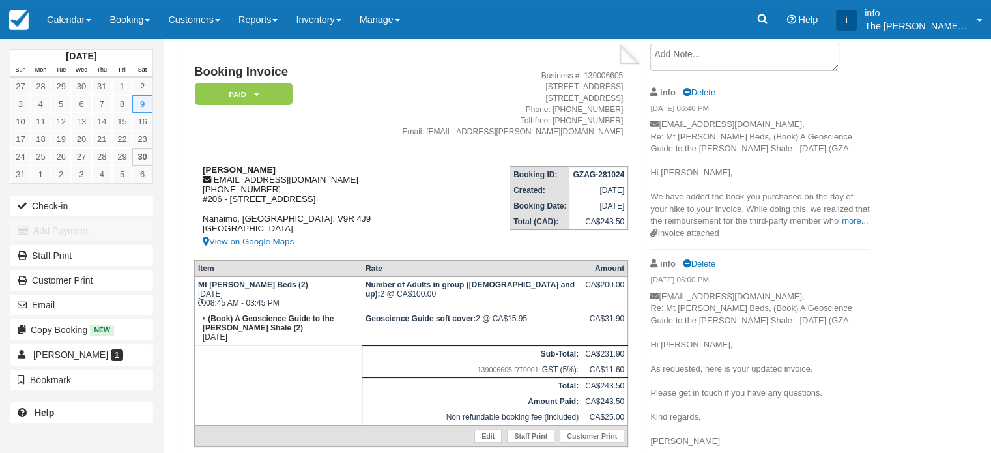
scroll to position [65, 0]
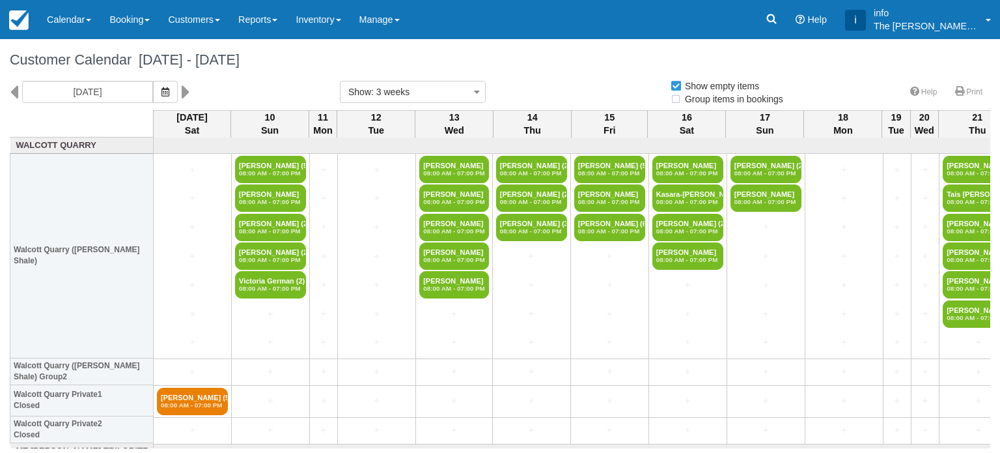
select select
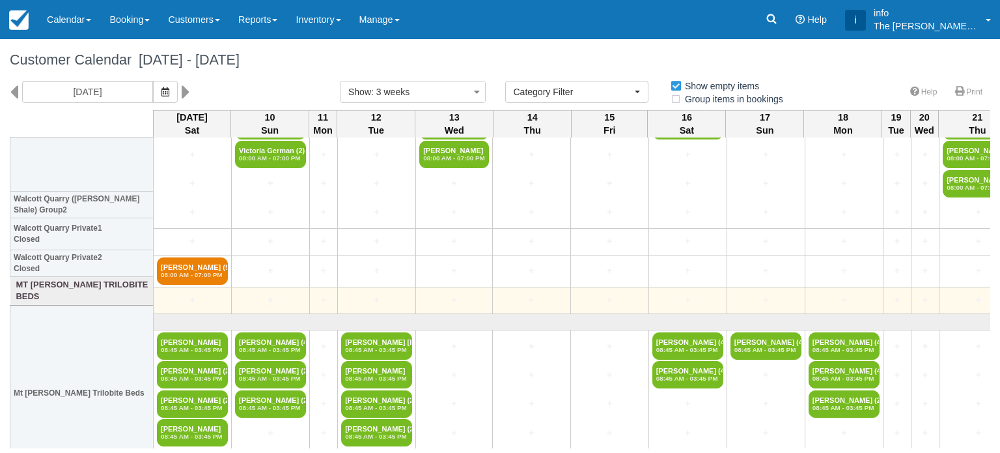
scroll to position [195, 0]
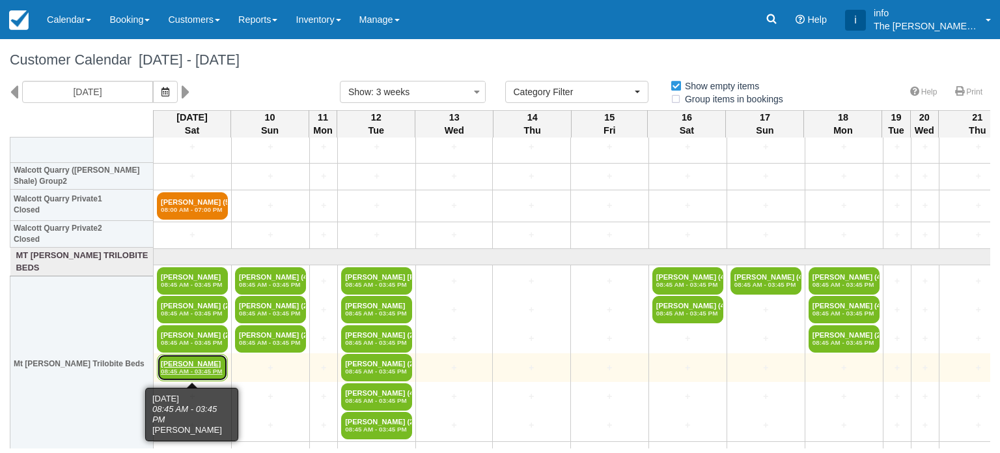
click at [193, 368] on em "08:45 AM - 03:45 PM" at bounding box center [192, 371] width 63 height 8
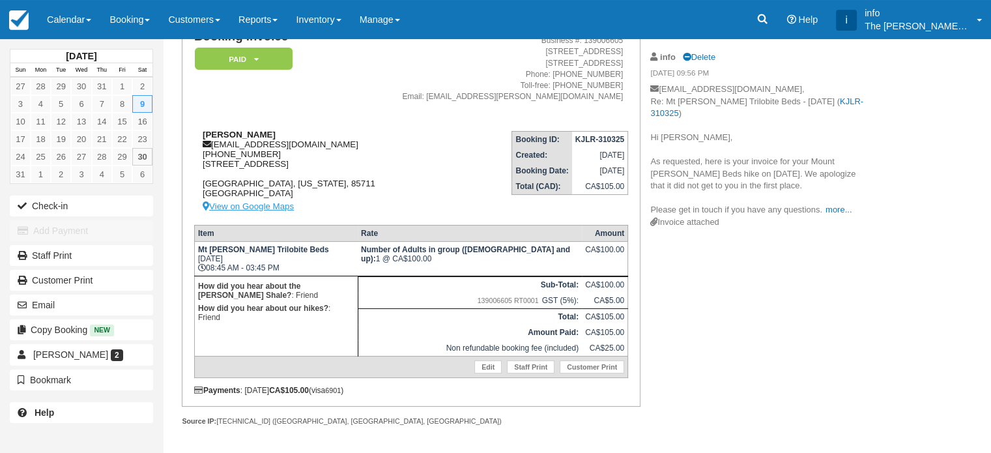
scroll to position [46, 0]
